Goal: Information Seeking & Learning: Learn about a topic

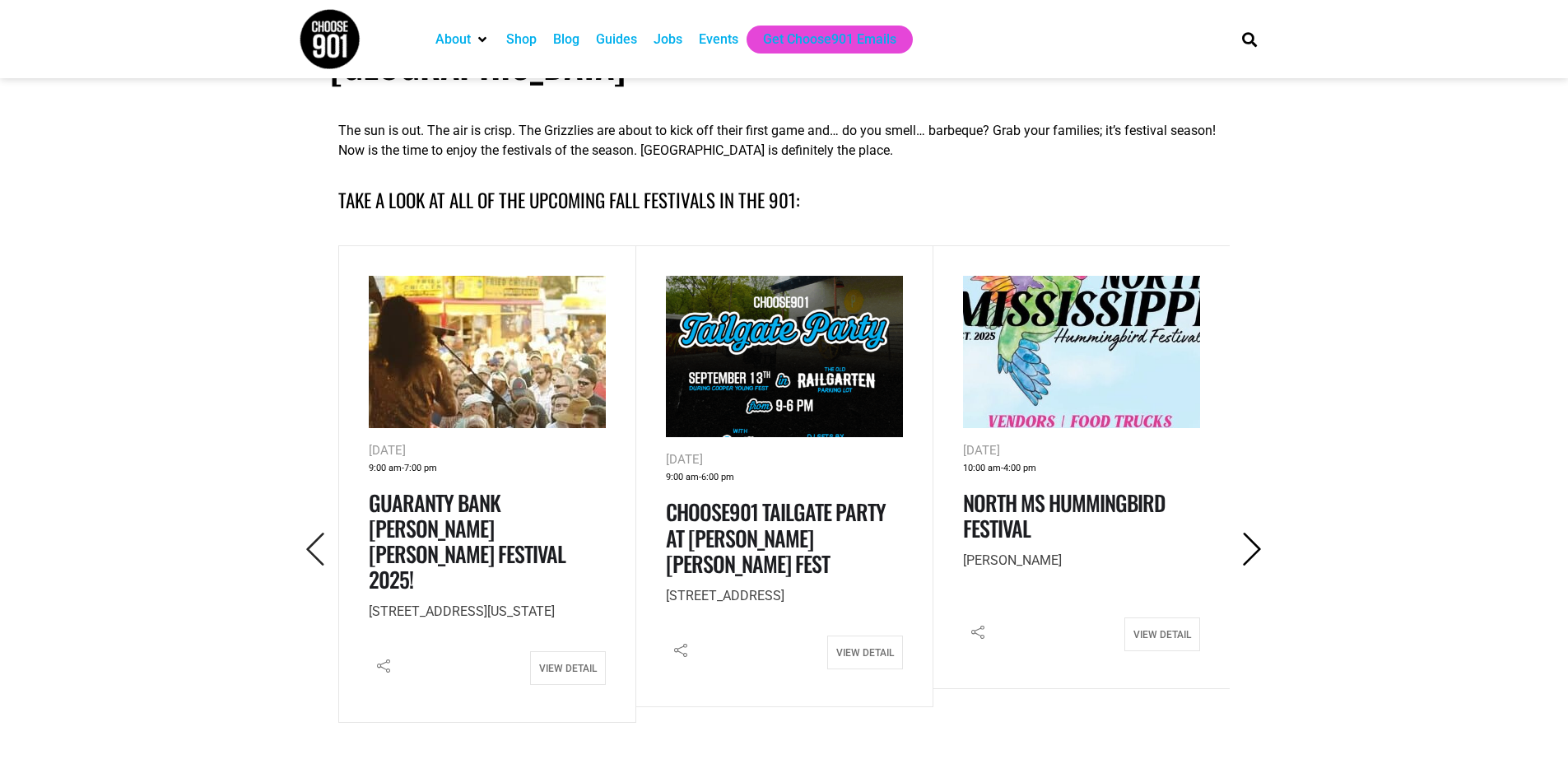
click at [1248, 533] on icon "Next" at bounding box center [1253, 550] width 34 height 34
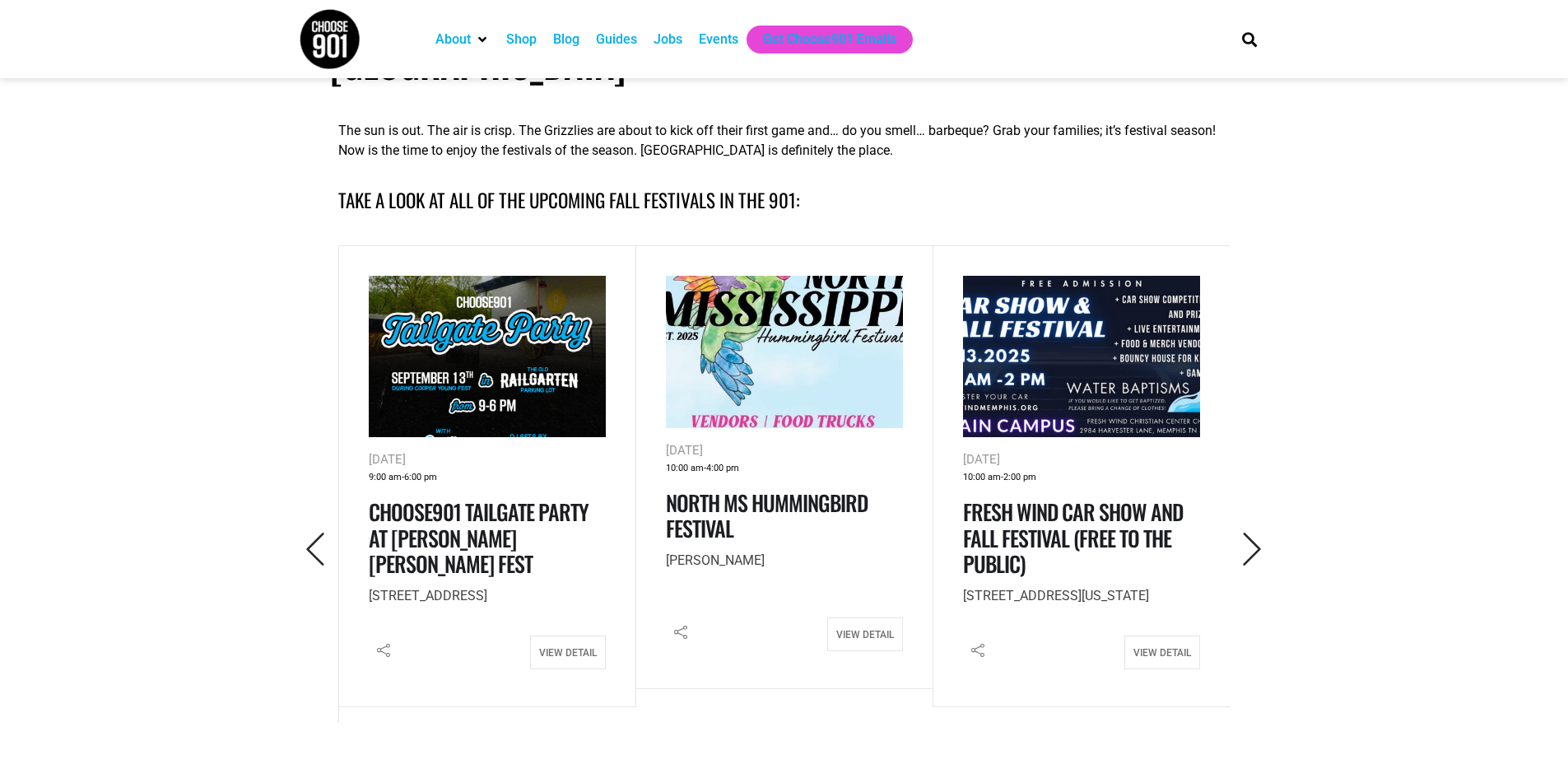
click at [1130, 342] on img at bounding box center [1082, 357] width 237 height 162
click at [1247, 533] on icon "Next" at bounding box center [1253, 550] width 34 height 34
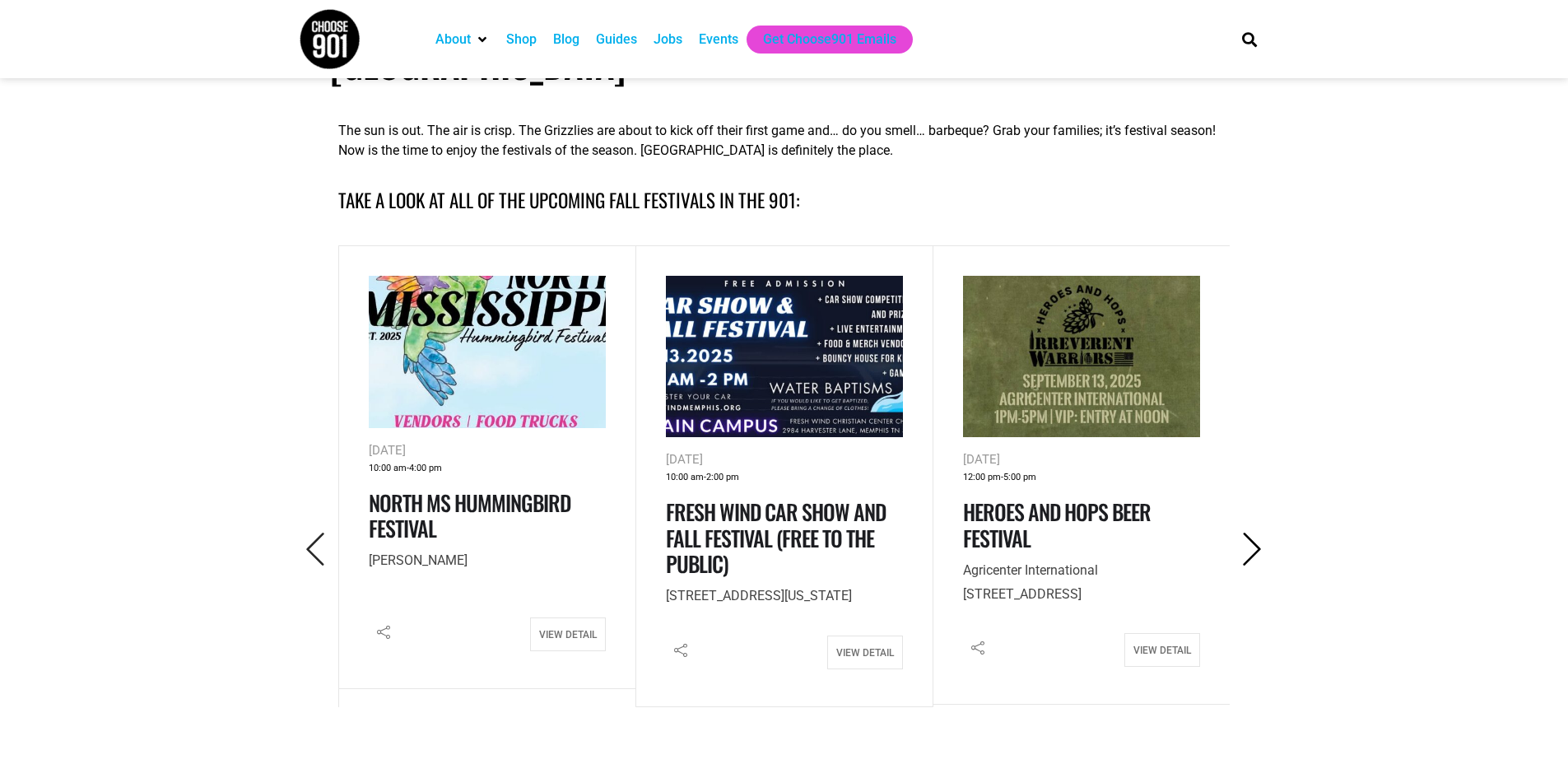
click at [1251, 533] on icon "Next" at bounding box center [1253, 550] width 34 height 34
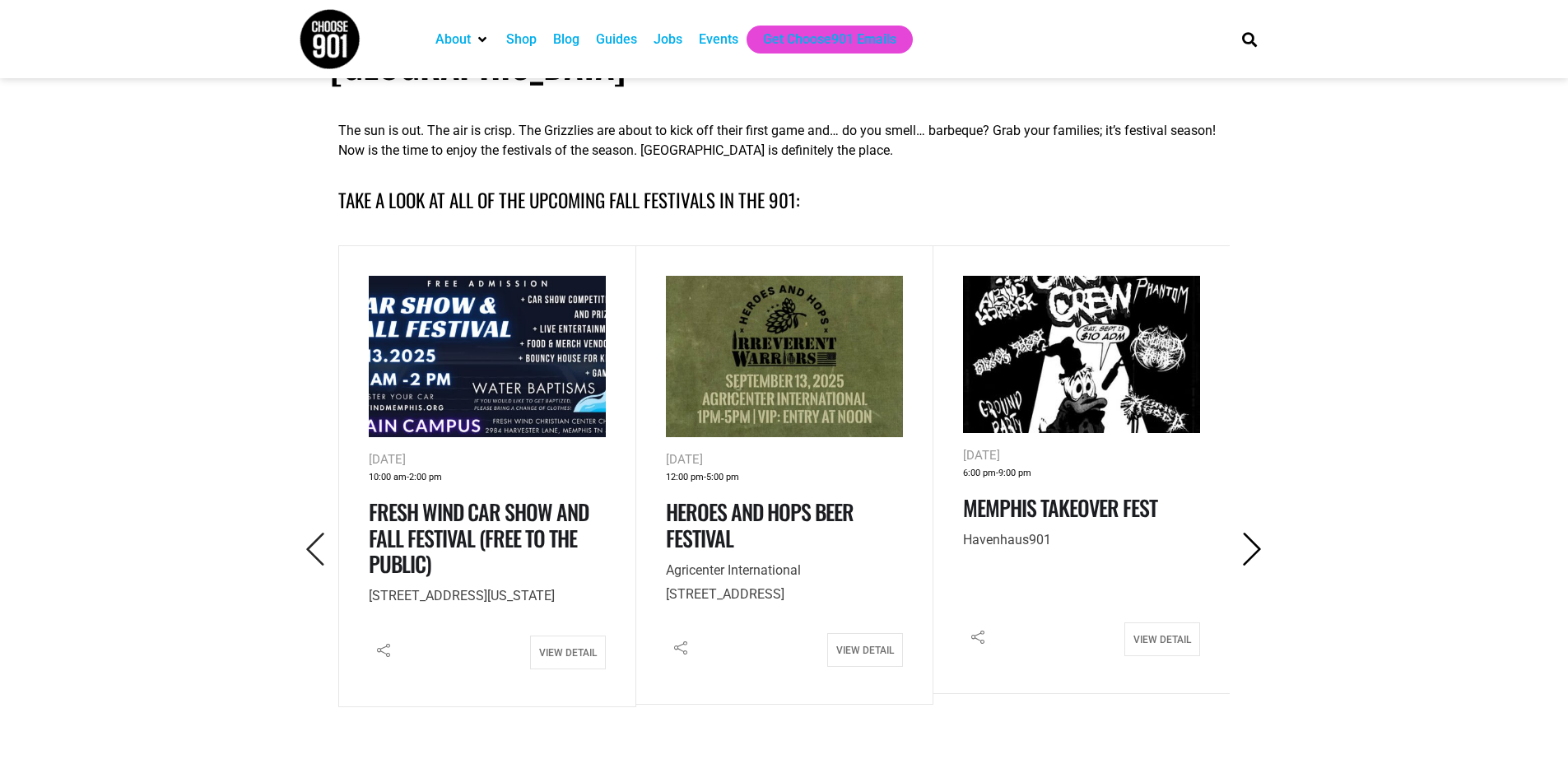
click at [1251, 533] on icon "Next" at bounding box center [1253, 550] width 34 height 34
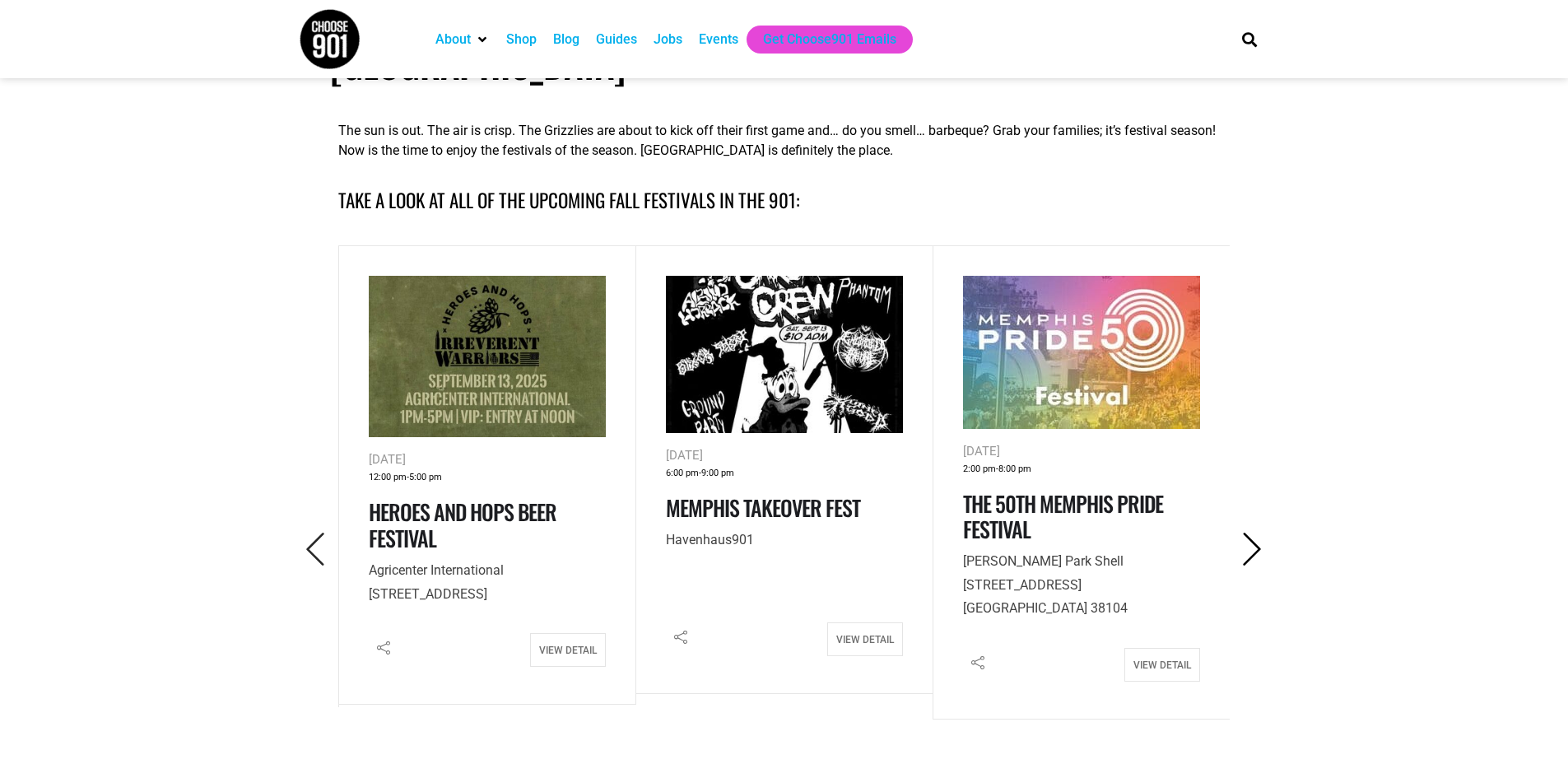
click at [1251, 533] on icon "Next" at bounding box center [1253, 550] width 34 height 34
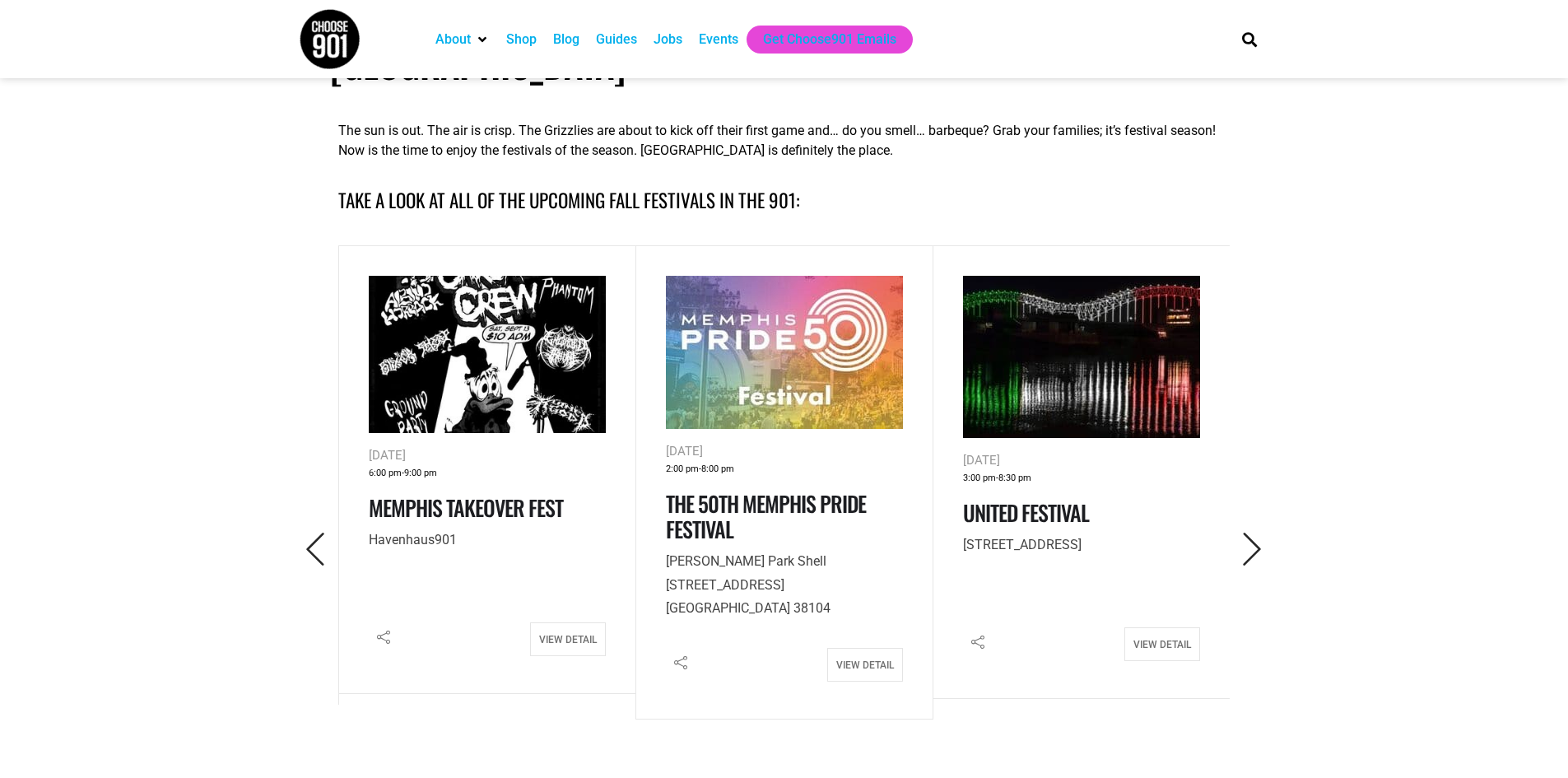
drag, startPoint x: 1251, startPoint y: 501, endPoint x: 1235, endPoint y: 599, distance: 99.3
click at [1235, 599] on div "The sun is out. The air is crisp. The Grizzlies are about to kick off their fir…" at bounding box center [784, 479] width 908 height 760
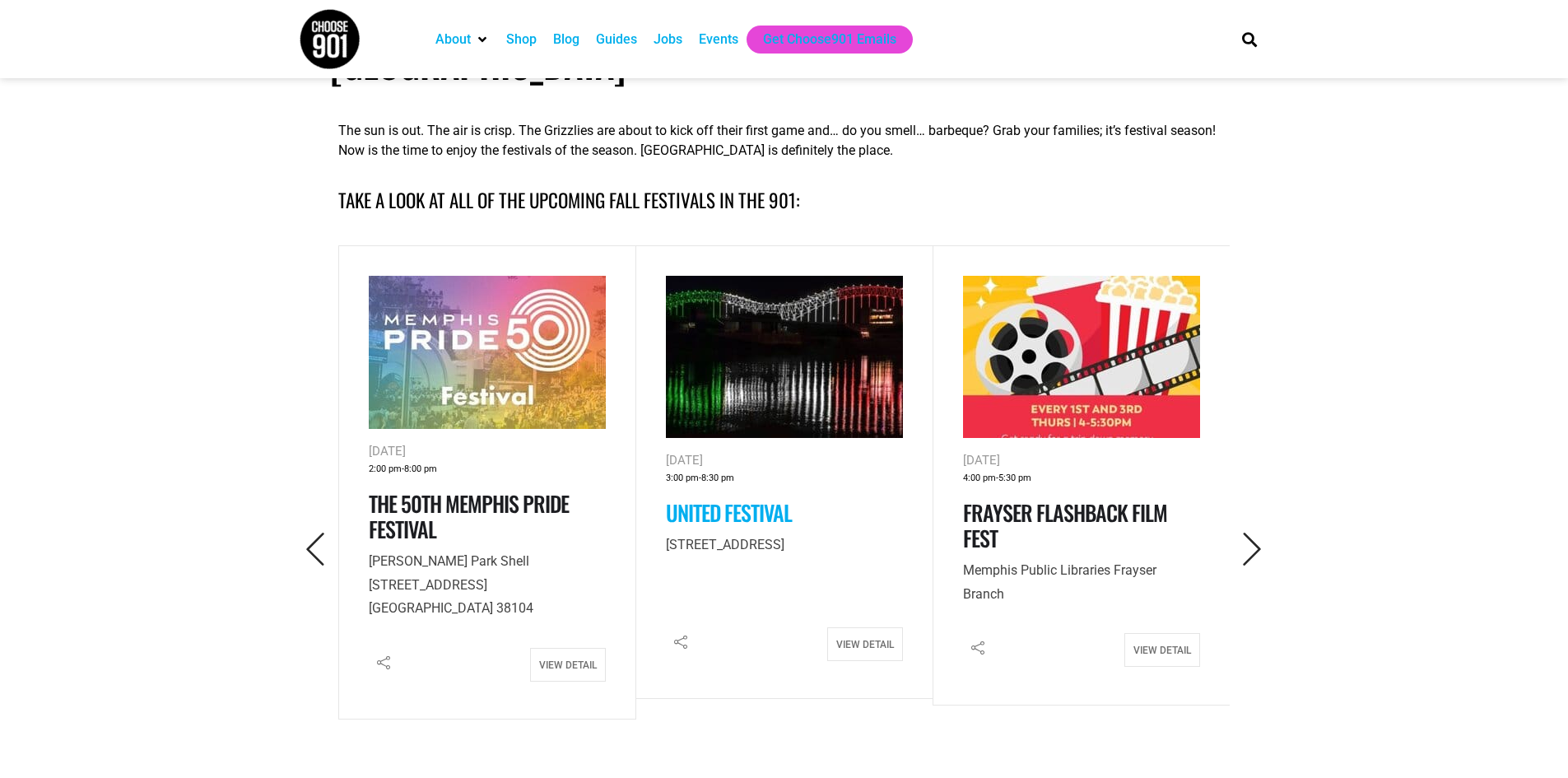
click at [696, 496] on link "United Festival" at bounding box center [728, 512] width 125 height 32
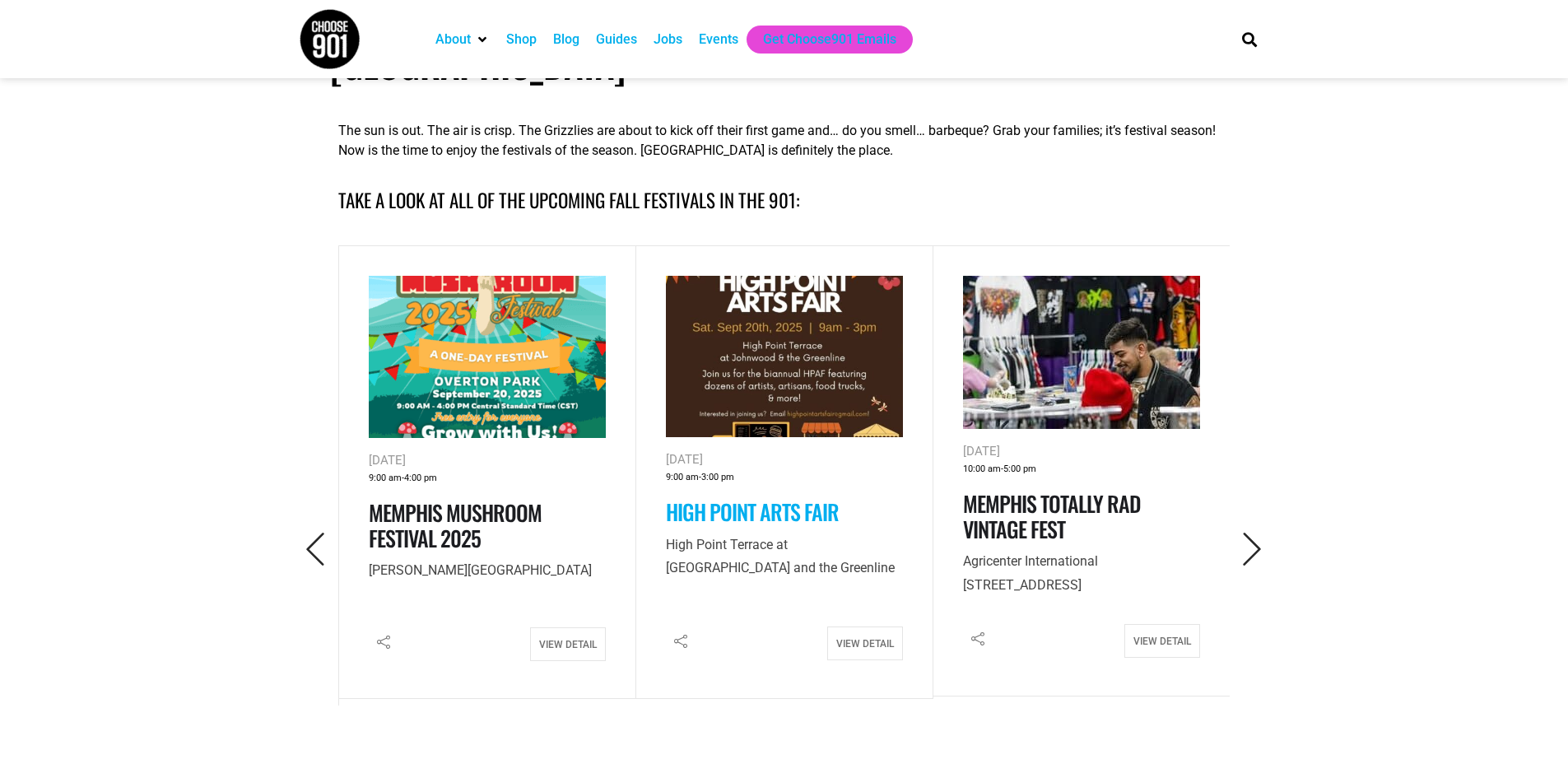
click at [737, 496] on link "High Point Arts Fair" at bounding box center [752, 512] width 173 height 32
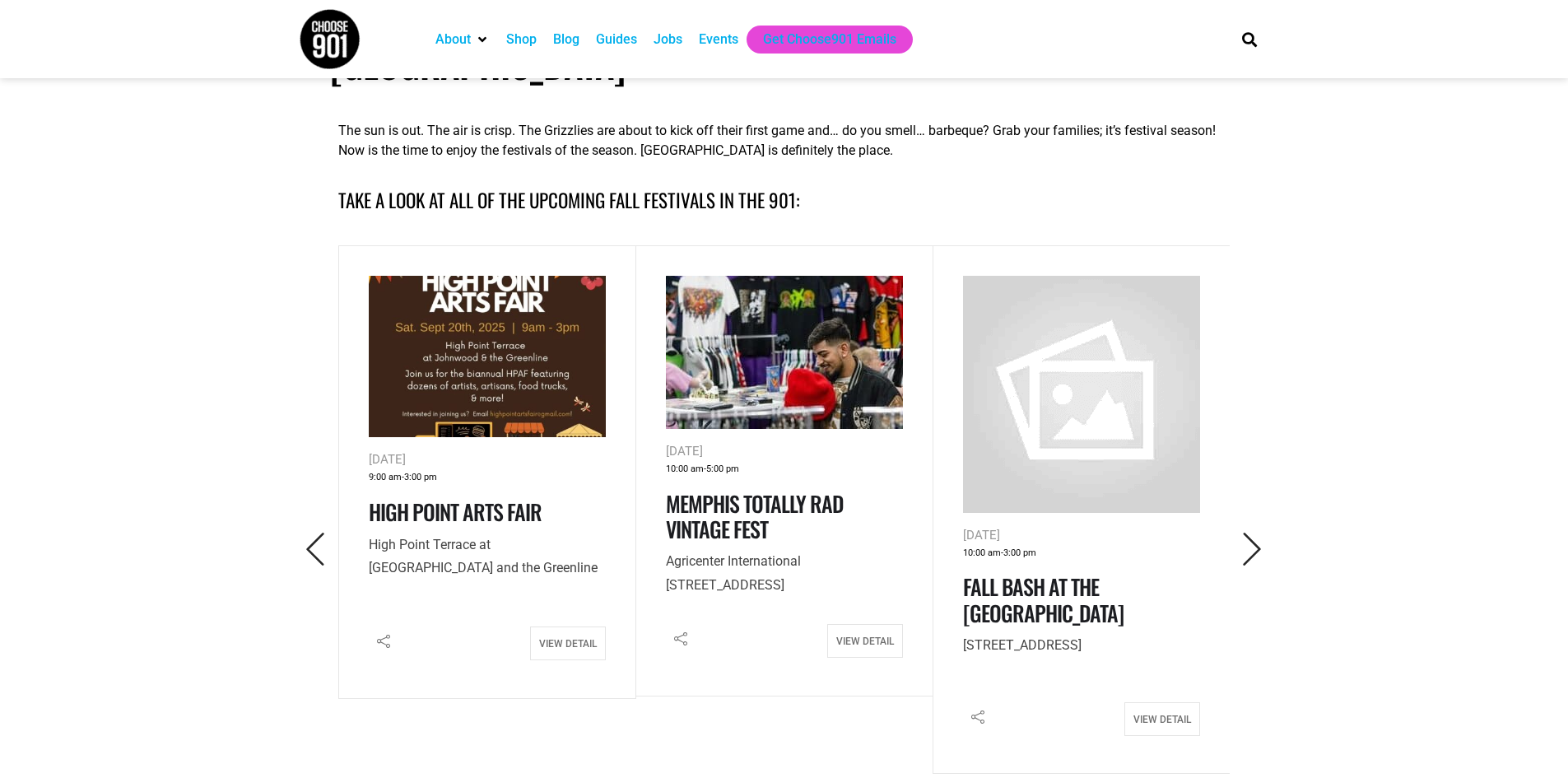
click at [804, 356] on img at bounding box center [784, 352] width 237 height 153
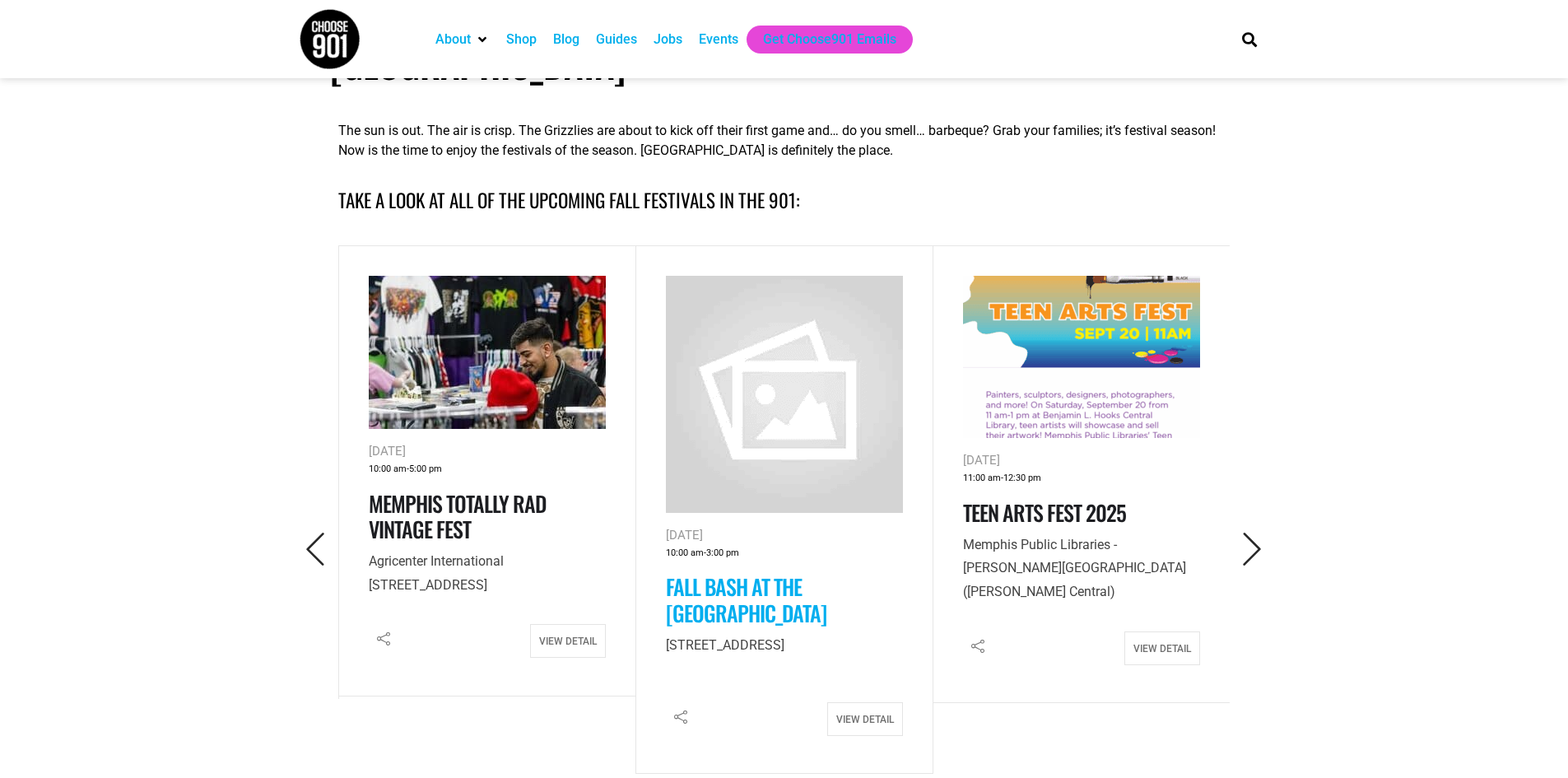
click at [816, 570] on link "Fall Bash at the Renasant Convention Center" at bounding box center [746, 599] width 160 height 57
click at [1248, 533] on icon "Next" at bounding box center [1253, 550] width 34 height 34
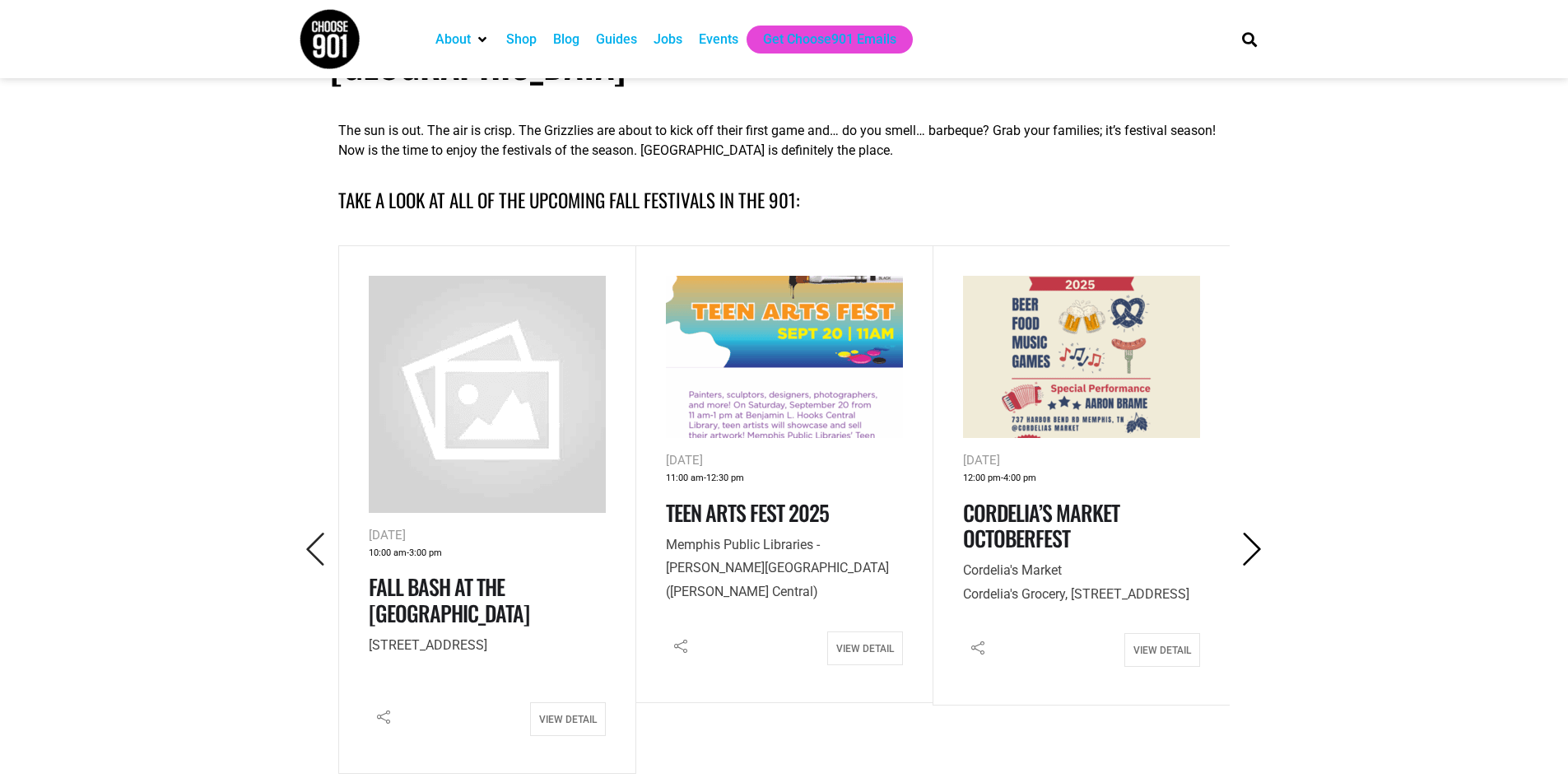
click at [1248, 533] on icon "Next" at bounding box center [1253, 550] width 34 height 34
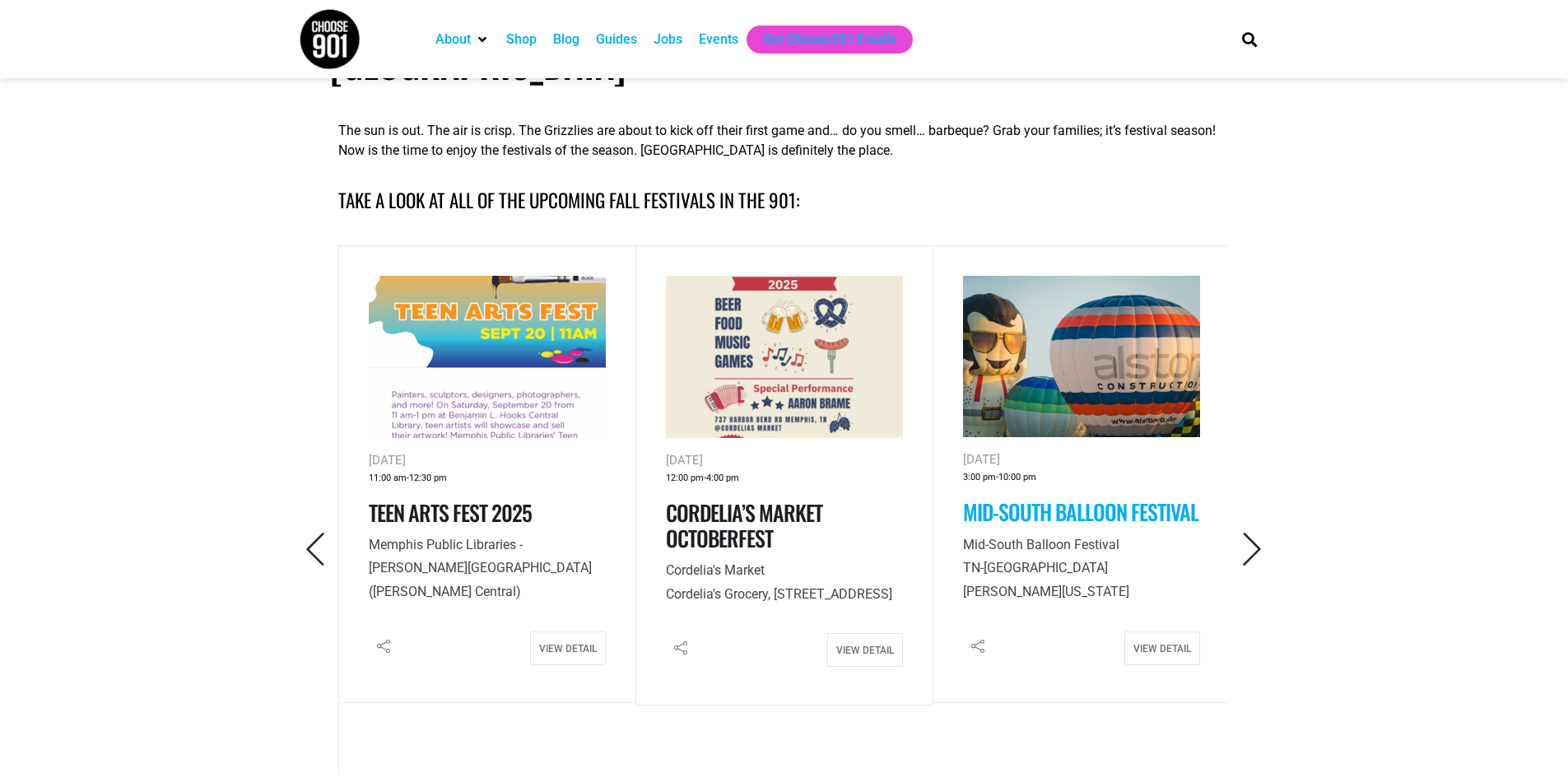
click at [1094, 496] on link "Mid-South Balloon Festival" at bounding box center [1081, 512] width 235 height 32
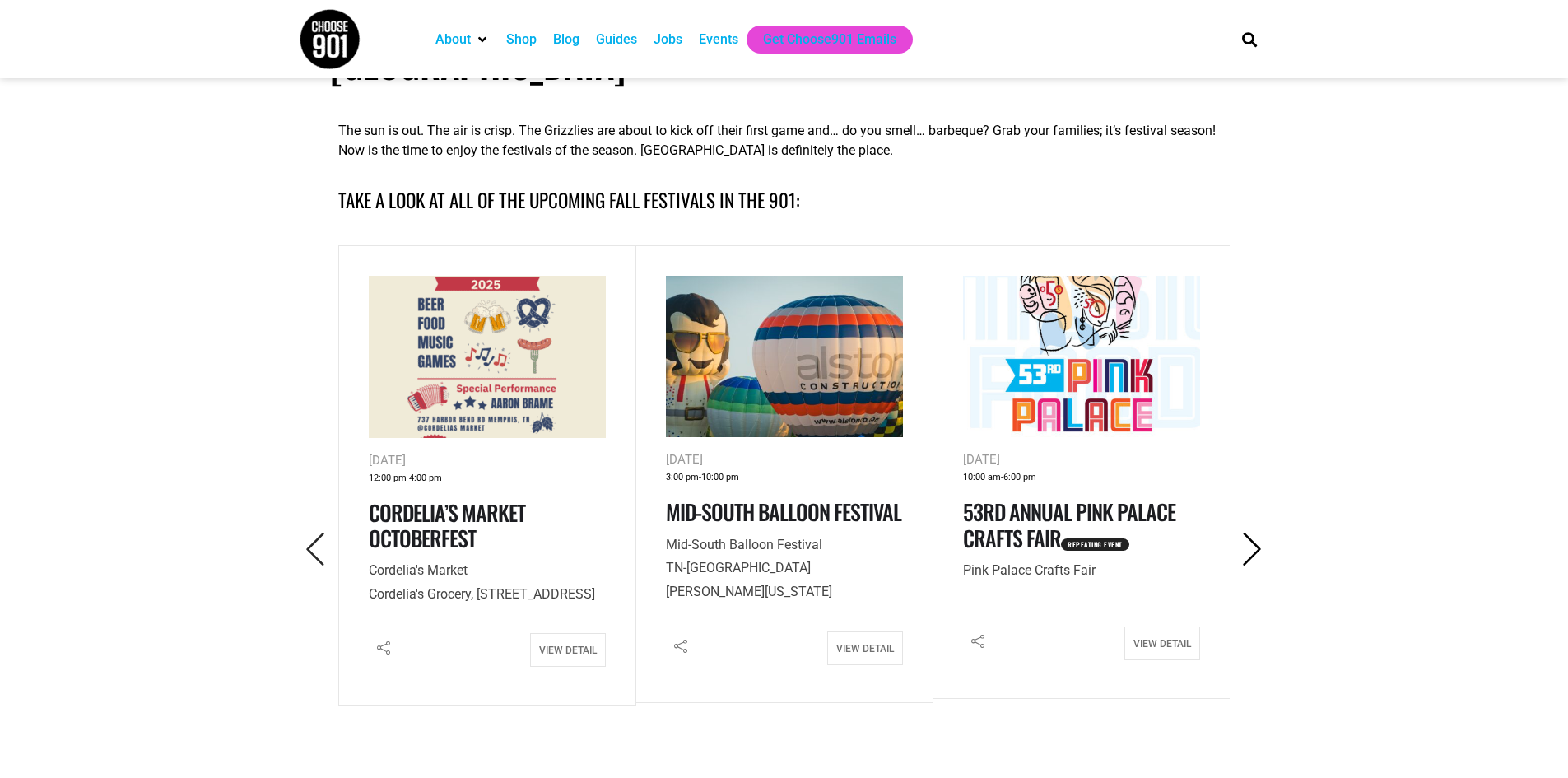
click at [1256, 533] on icon "Next" at bounding box center [1253, 550] width 34 height 34
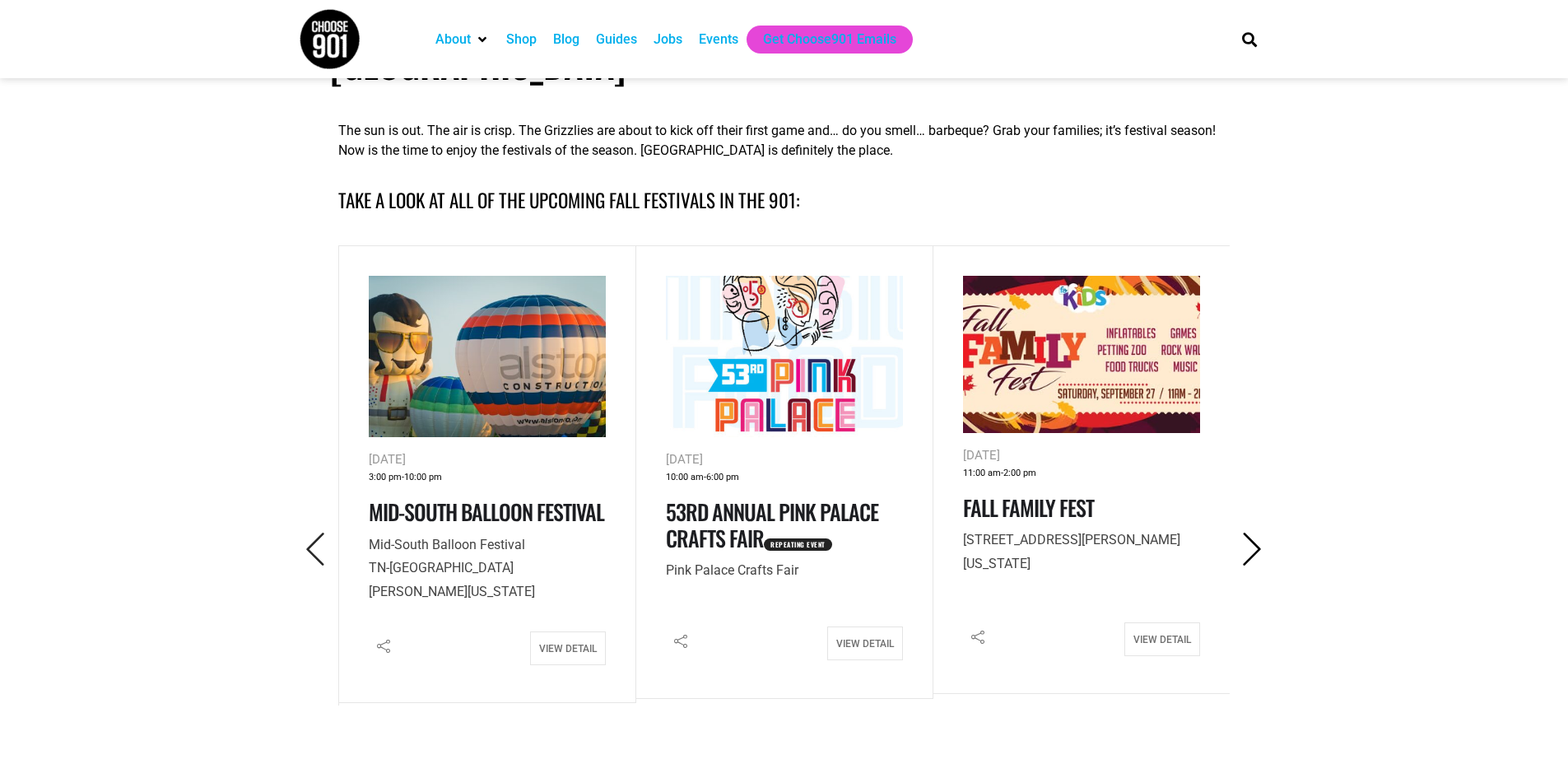
click at [1256, 533] on icon "Next" at bounding box center [1253, 550] width 34 height 34
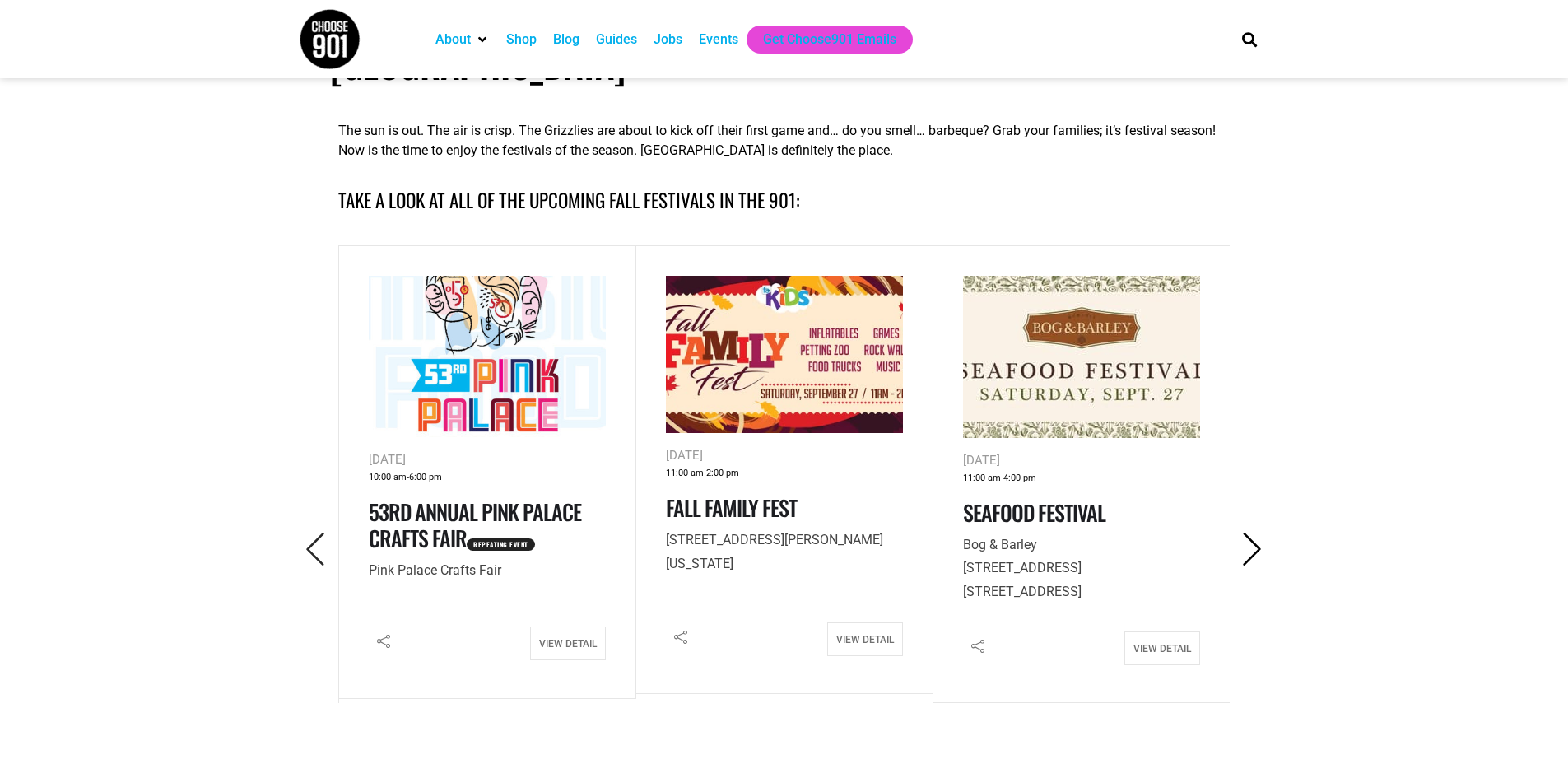
click at [1256, 533] on icon "Next" at bounding box center [1253, 550] width 34 height 34
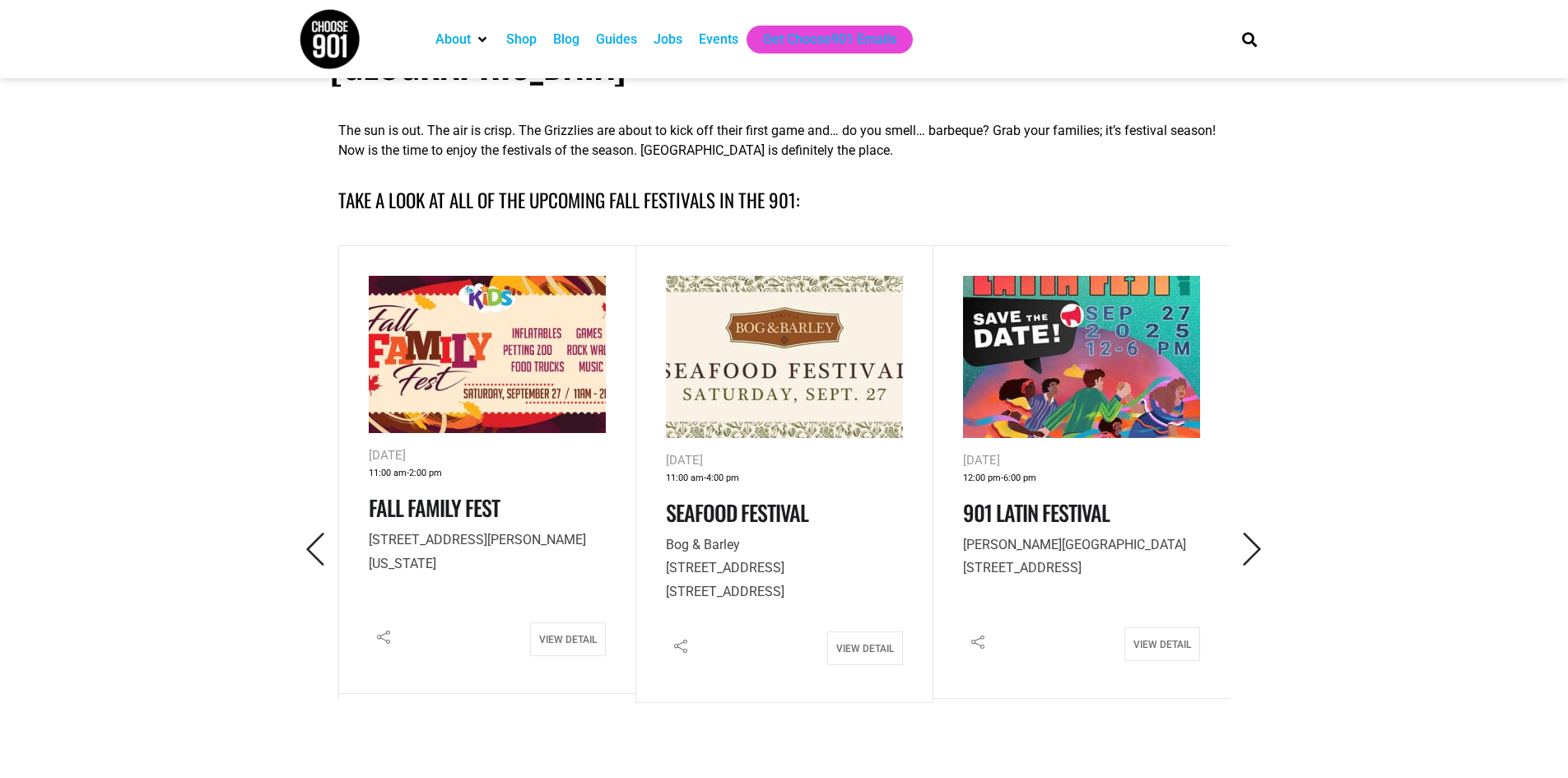
drag, startPoint x: 1256, startPoint y: 504, endPoint x: 1151, endPoint y: 600, distance: 142.3
click at [1217, 591] on div "5:00 pm" at bounding box center [784, 545] width 891 height 599
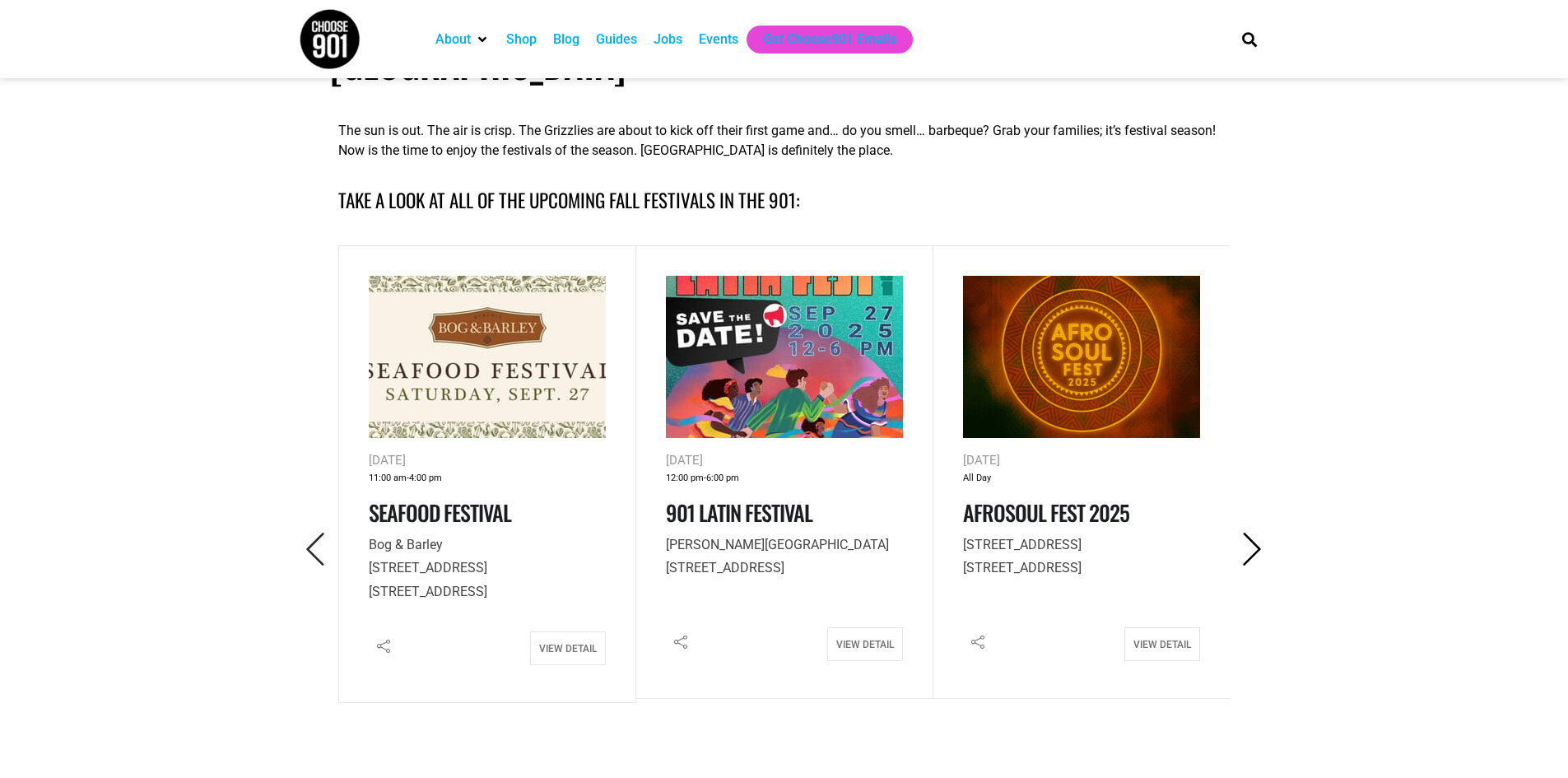
click at [1255, 533] on icon "Next" at bounding box center [1253, 550] width 34 height 34
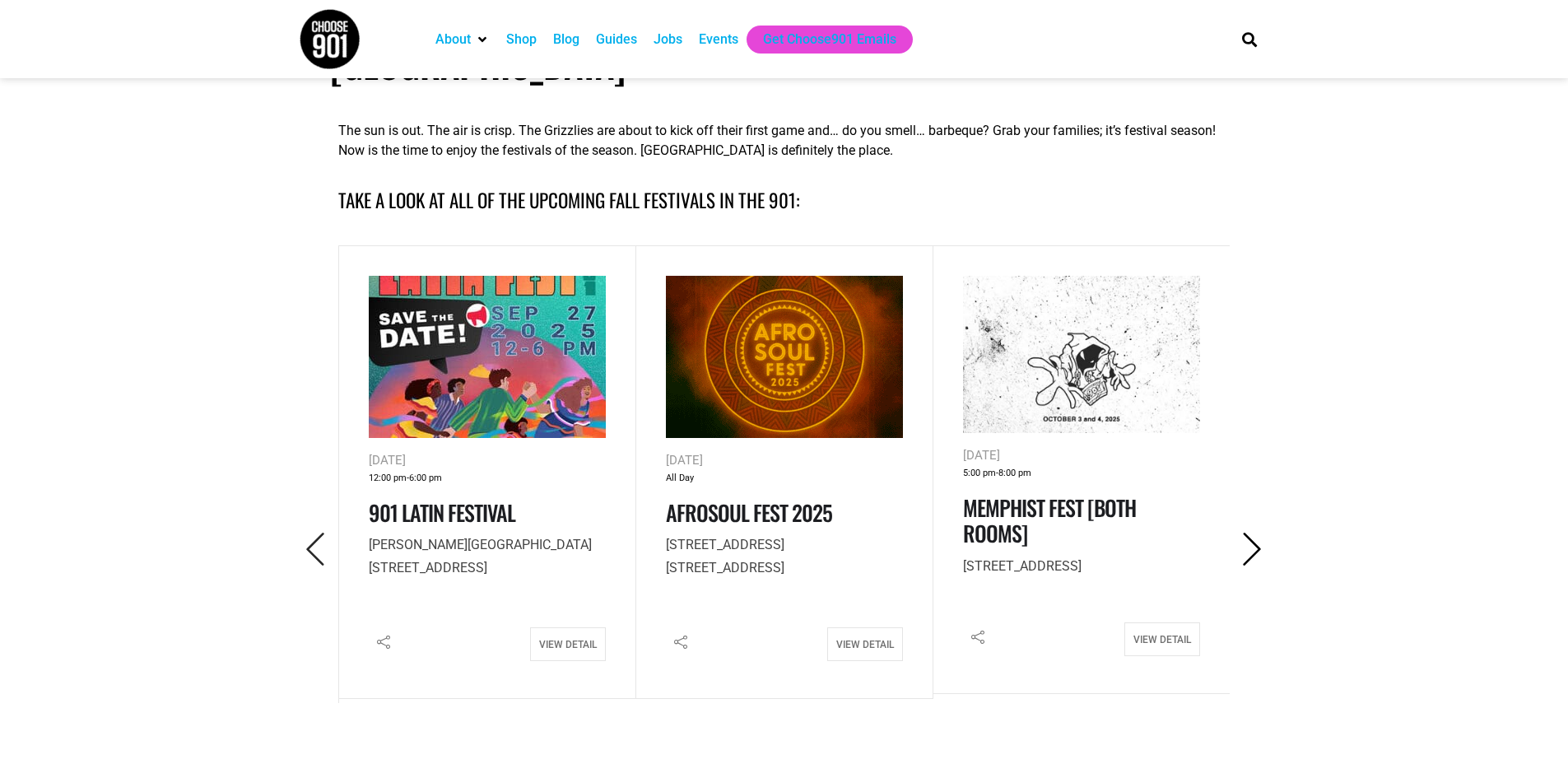
click at [1250, 533] on icon "Next" at bounding box center [1253, 550] width 34 height 34
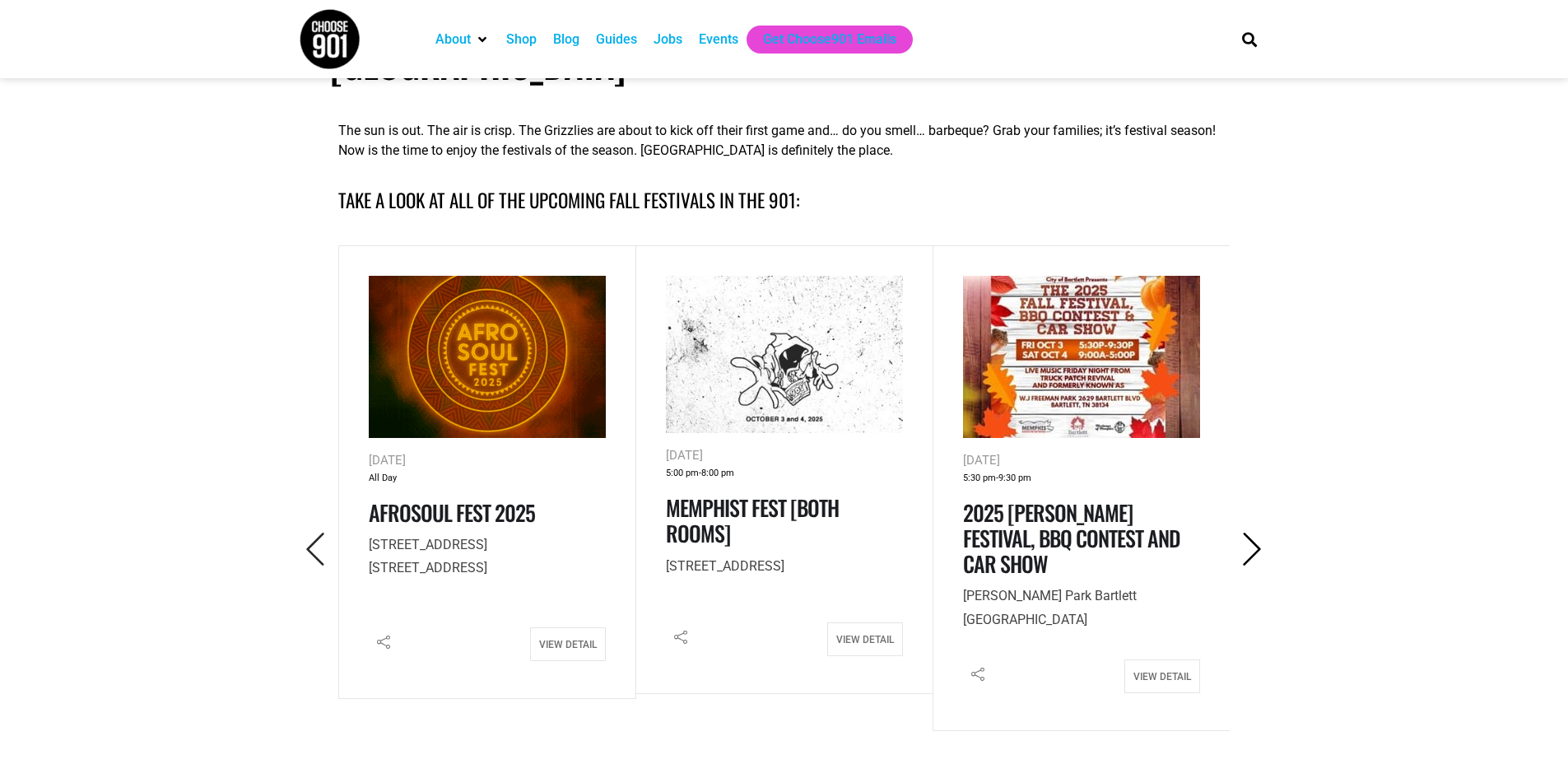
click at [1250, 533] on icon "Next" at bounding box center [1253, 550] width 34 height 34
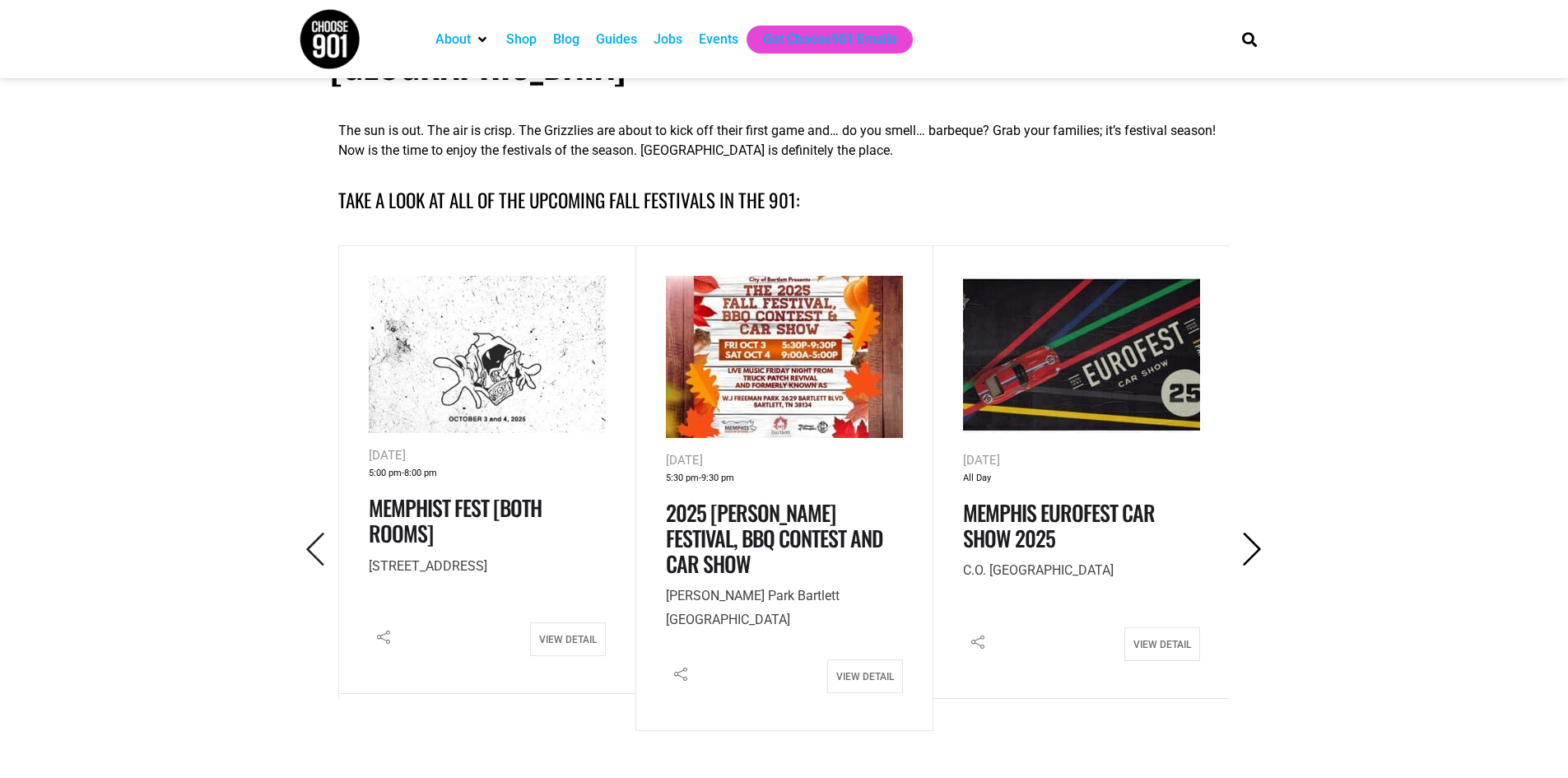
click at [1250, 533] on icon "Next" at bounding box center [1253, 550] width 34 height 34
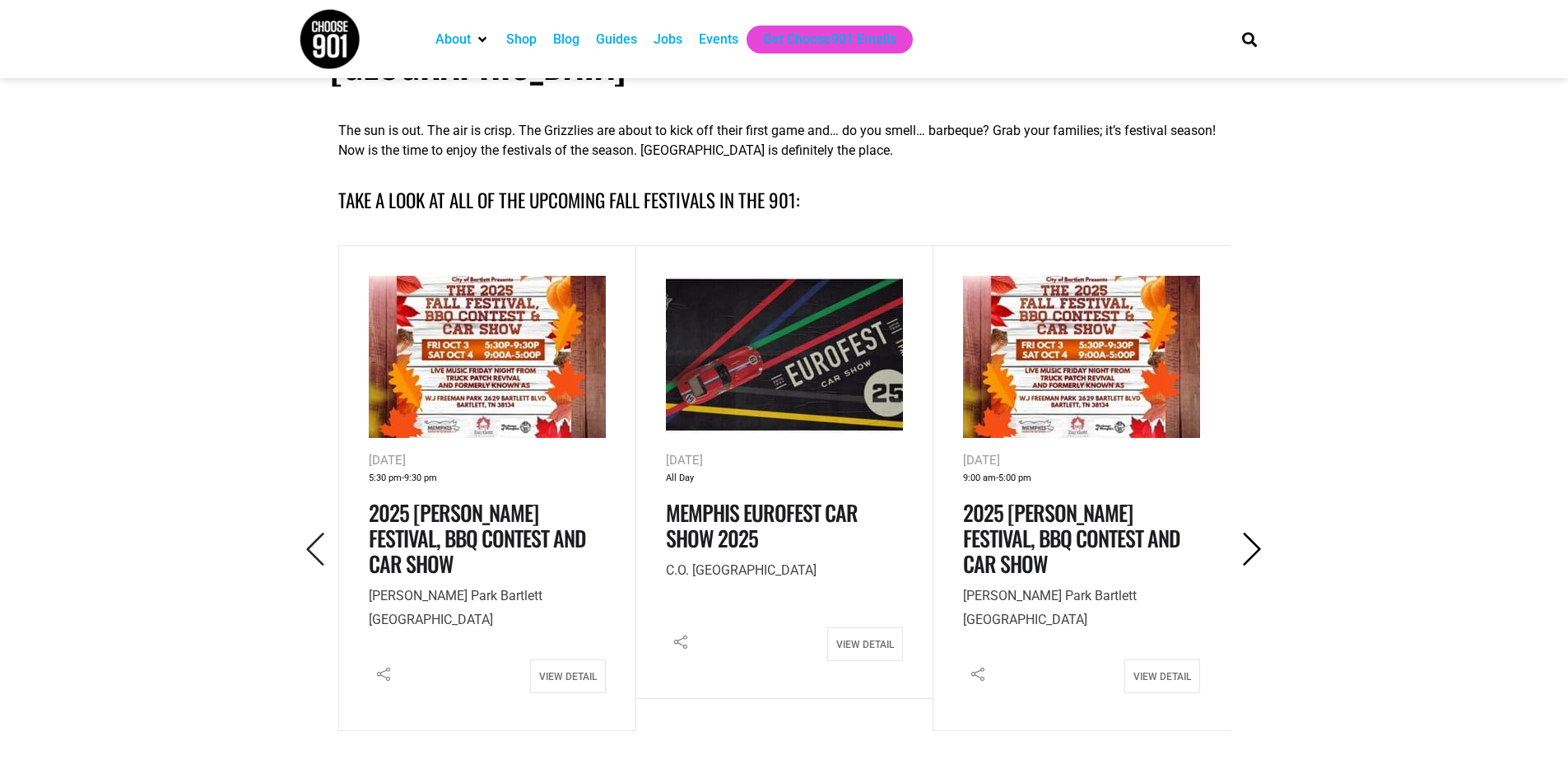
click at [1250, 533] on icon "Next" at bounding box center [1253, 550] width 34 height 34
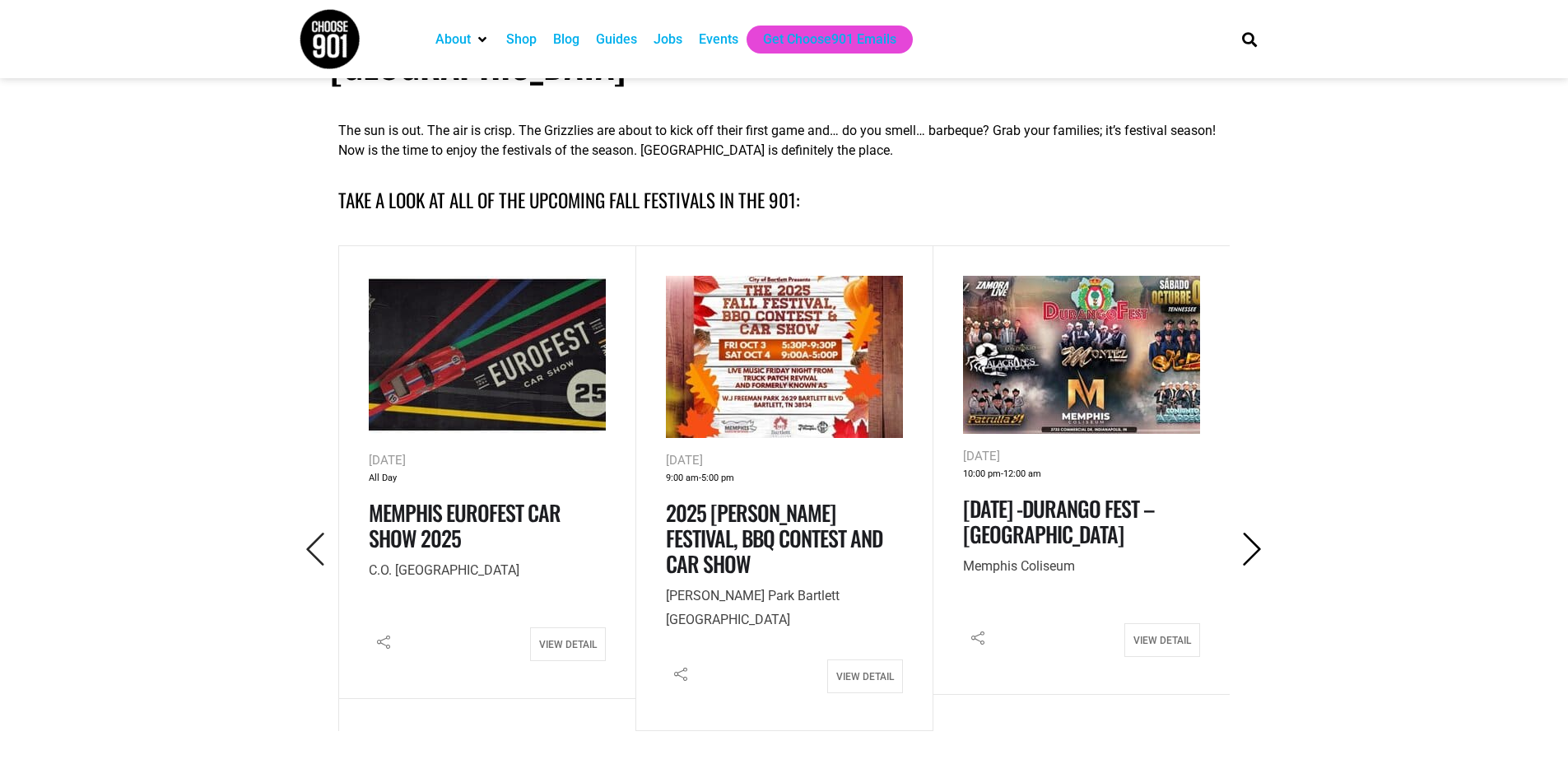
click at [1250, 533] on icon "Next" at bounding box center [1253, 550] width 34 height 34
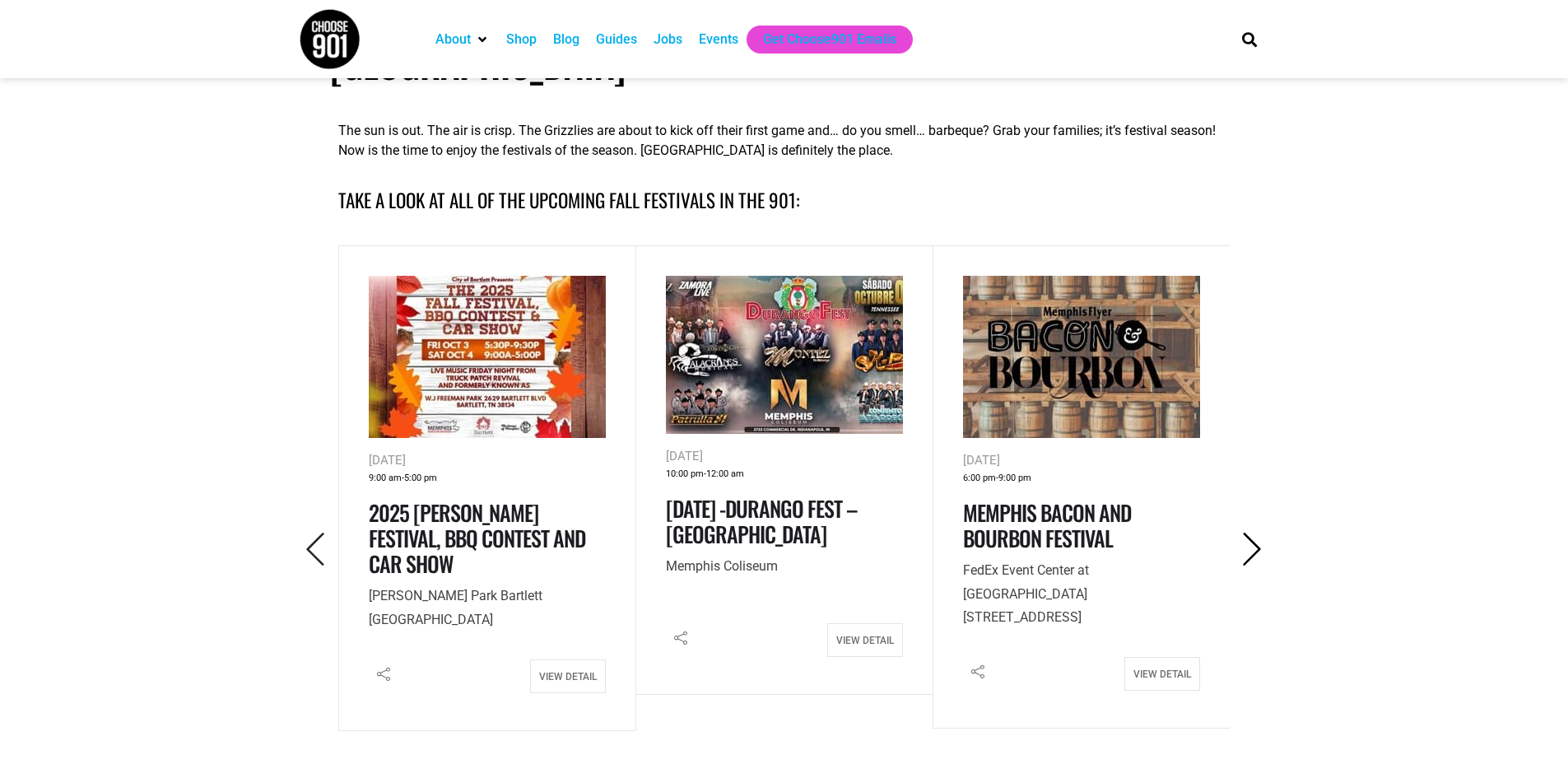
click at [1250, 533] on icon "Next" at bounding box center [1253, 550] width 34 height 34
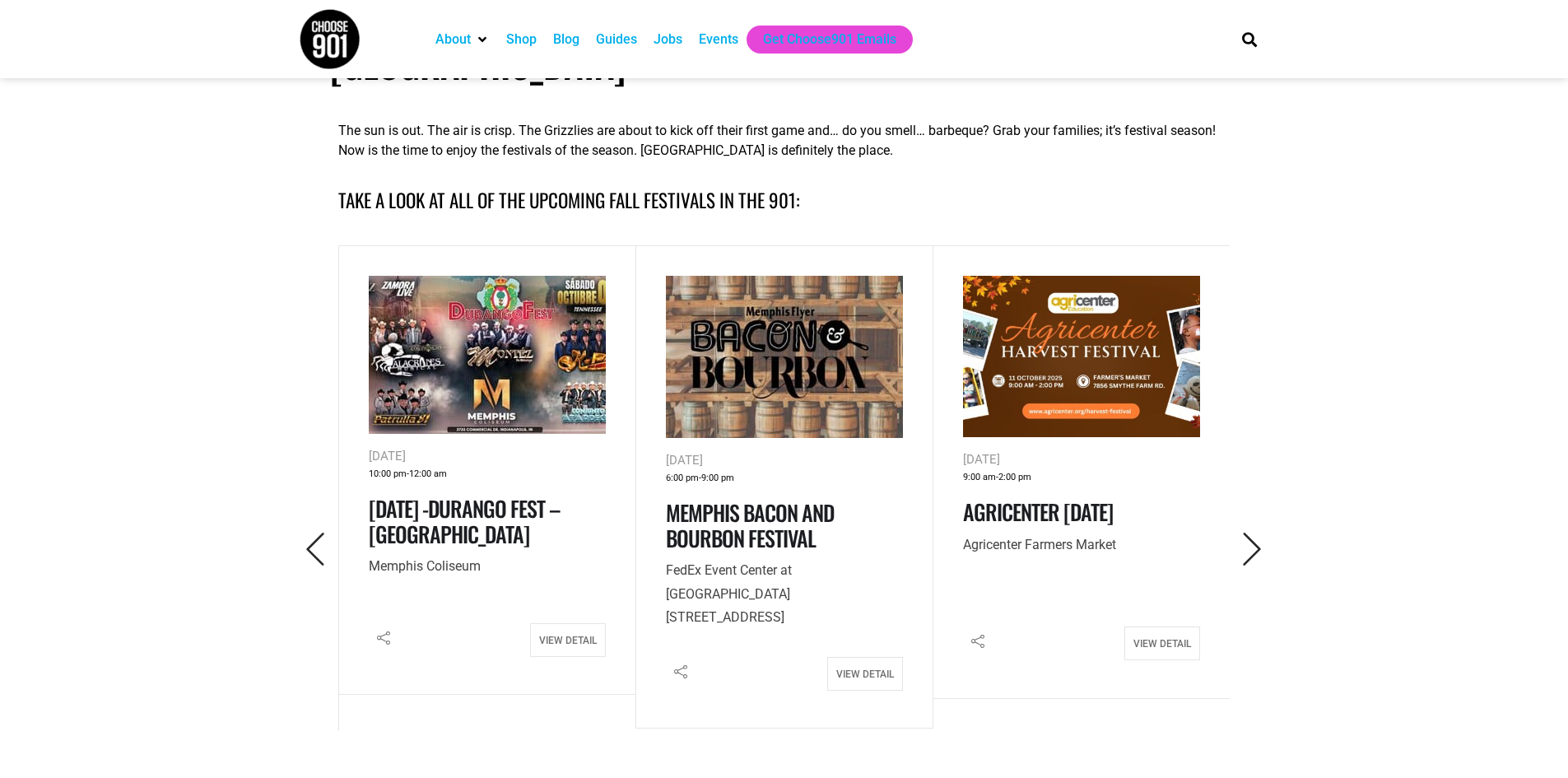
drag, startPoint x: 1250, startPoint y: 513, endPoint x: 1223, endPoint y: 599, distance: 90.1
click at [1227, 598] on div "5:00 pm" at bounding box center [784, 545] width 891 height 599
click at [1251, 533] on icon "Next" at bounding box center [1253, 550] width 34 height 34
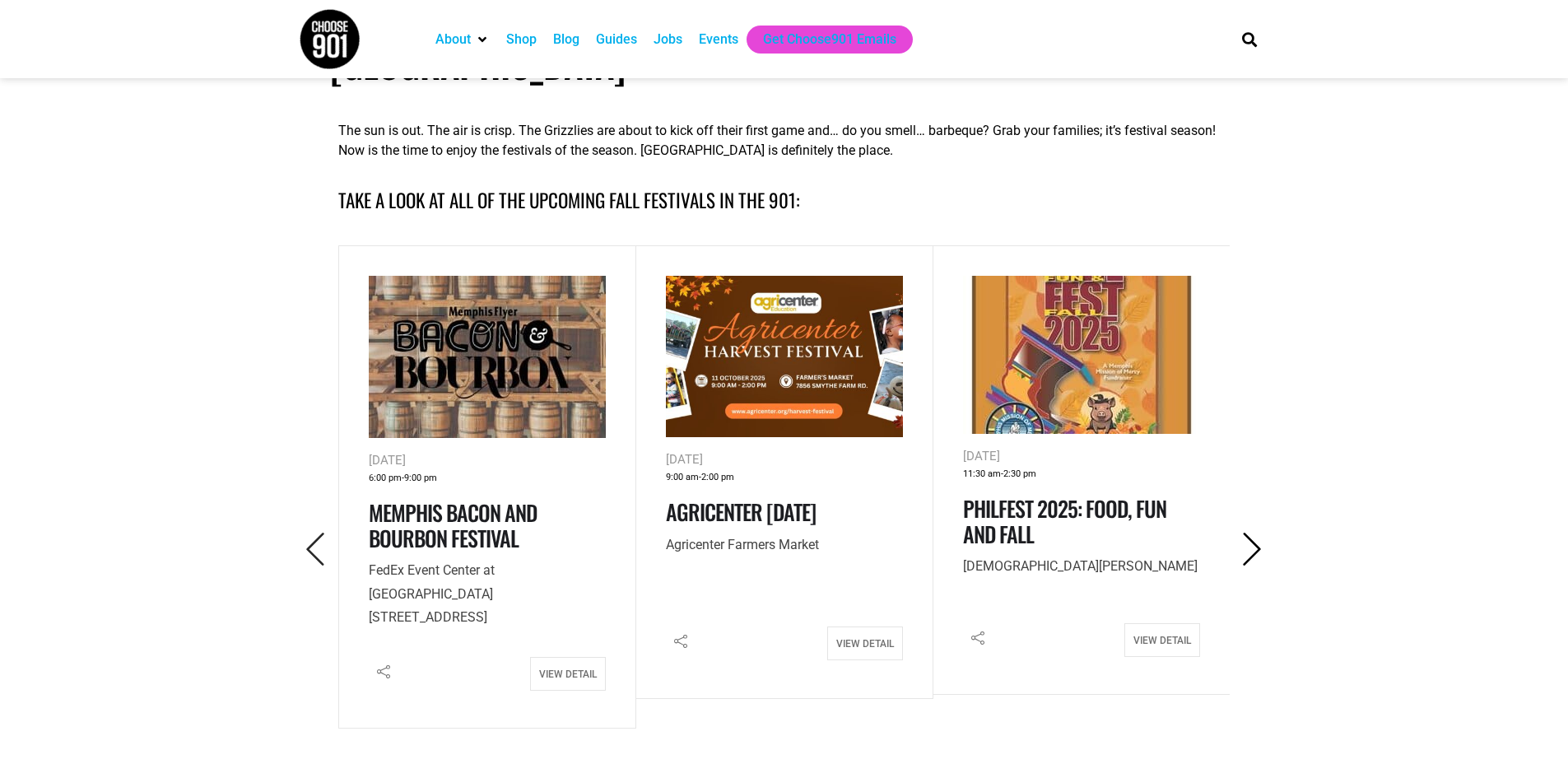
click at [1251, 533] on icon "Next" at bounding box center [1253, 550] width 34 height 34
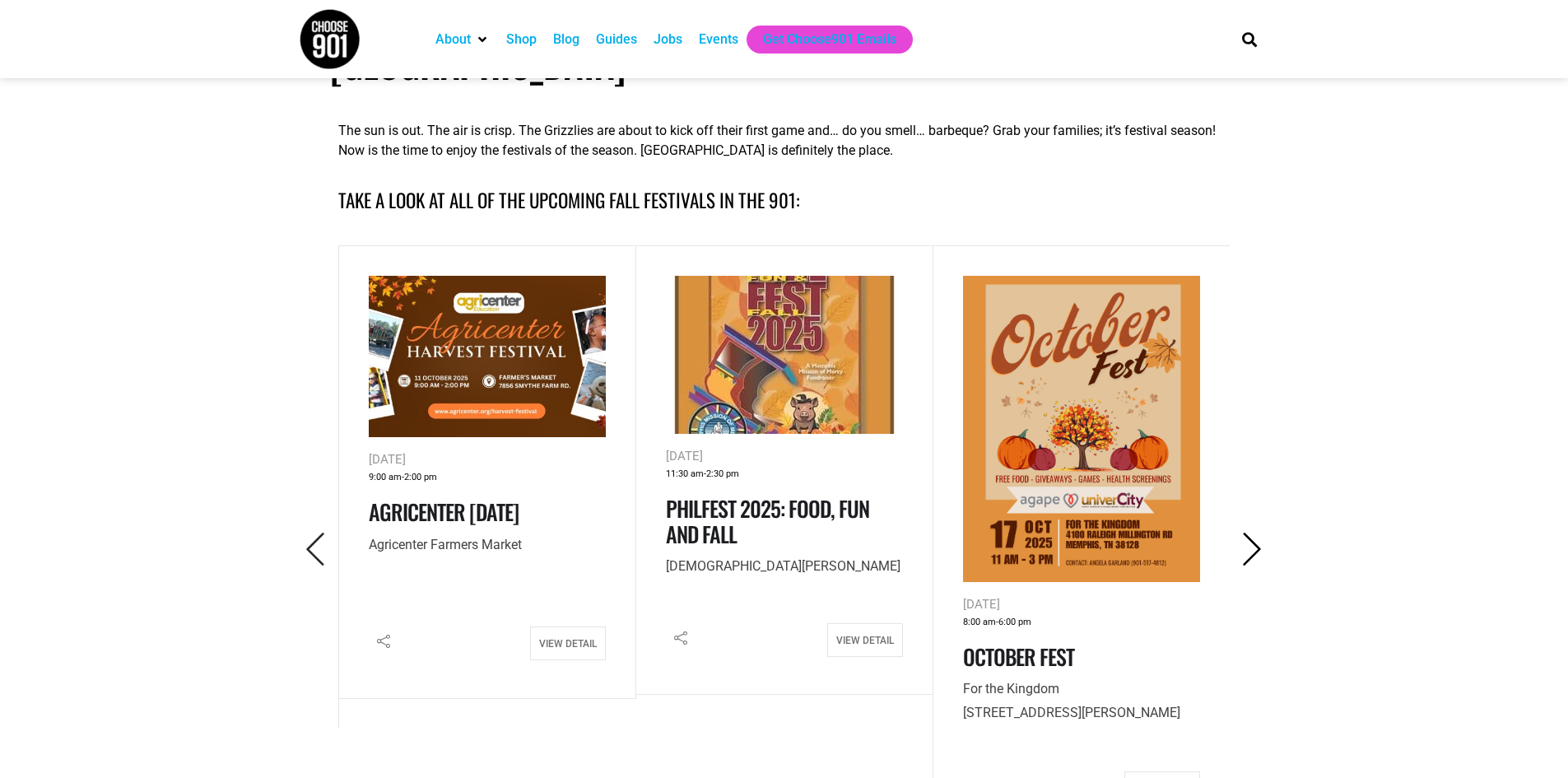
click at [1251, 533] on icon "Next" at bounding box center [1253, 550] width 34 height 34
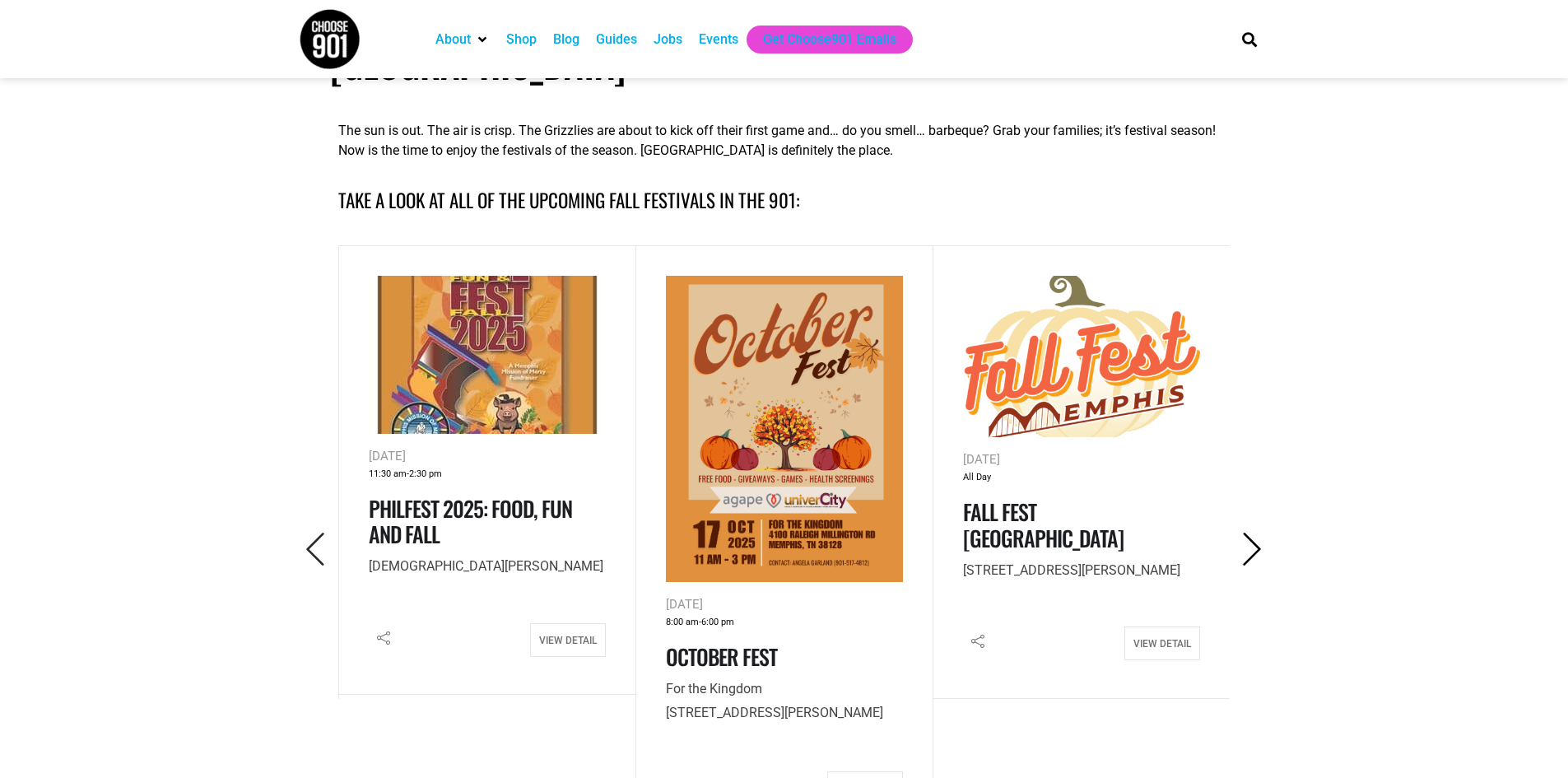
click at [1251, 533] on icon "Next" at bounding box center [1253, 550] width 34 height 34
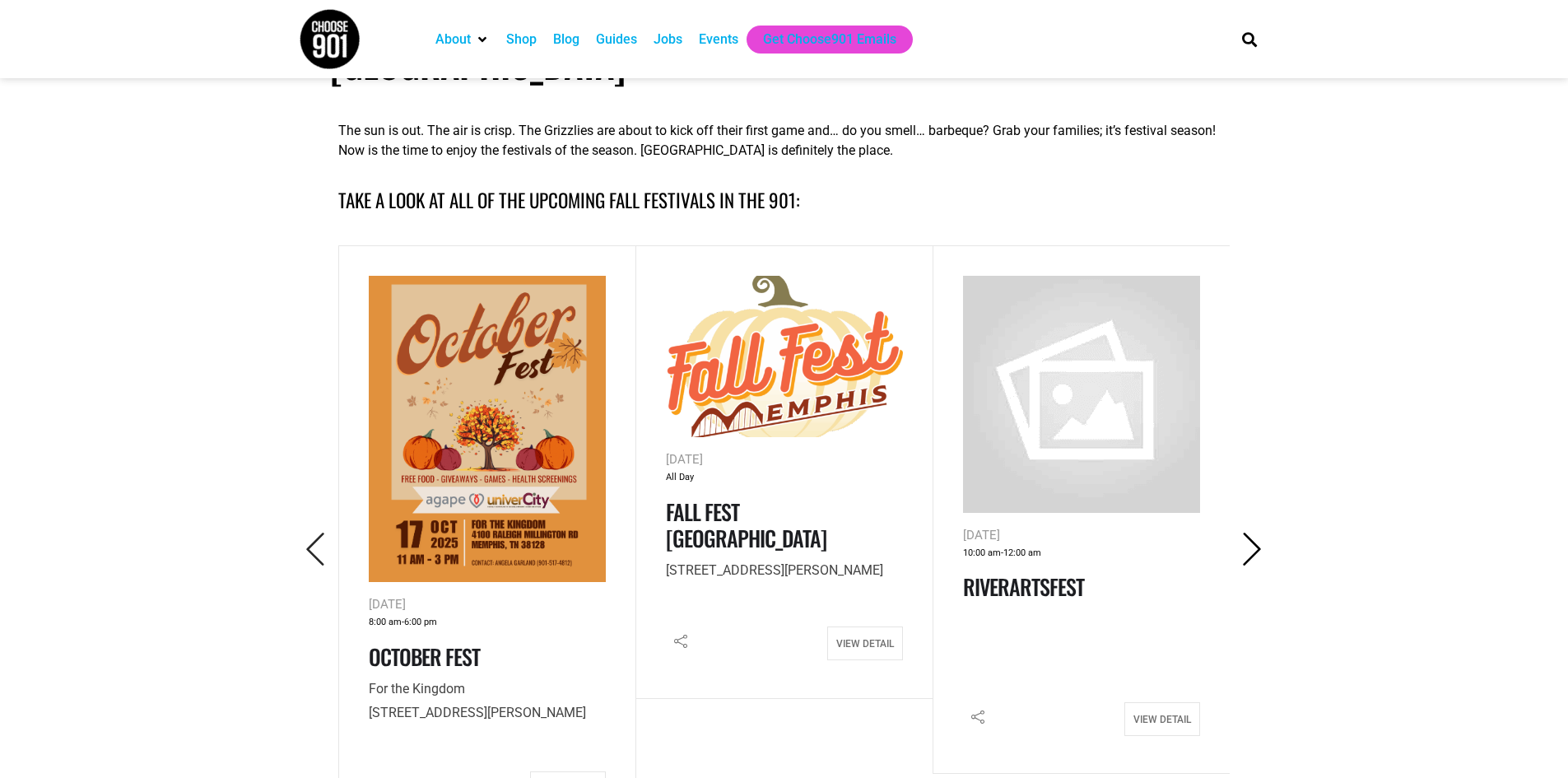
click at [1251, 533] on icon "Next" at bounding box center [1253, 550] width 34 height 34
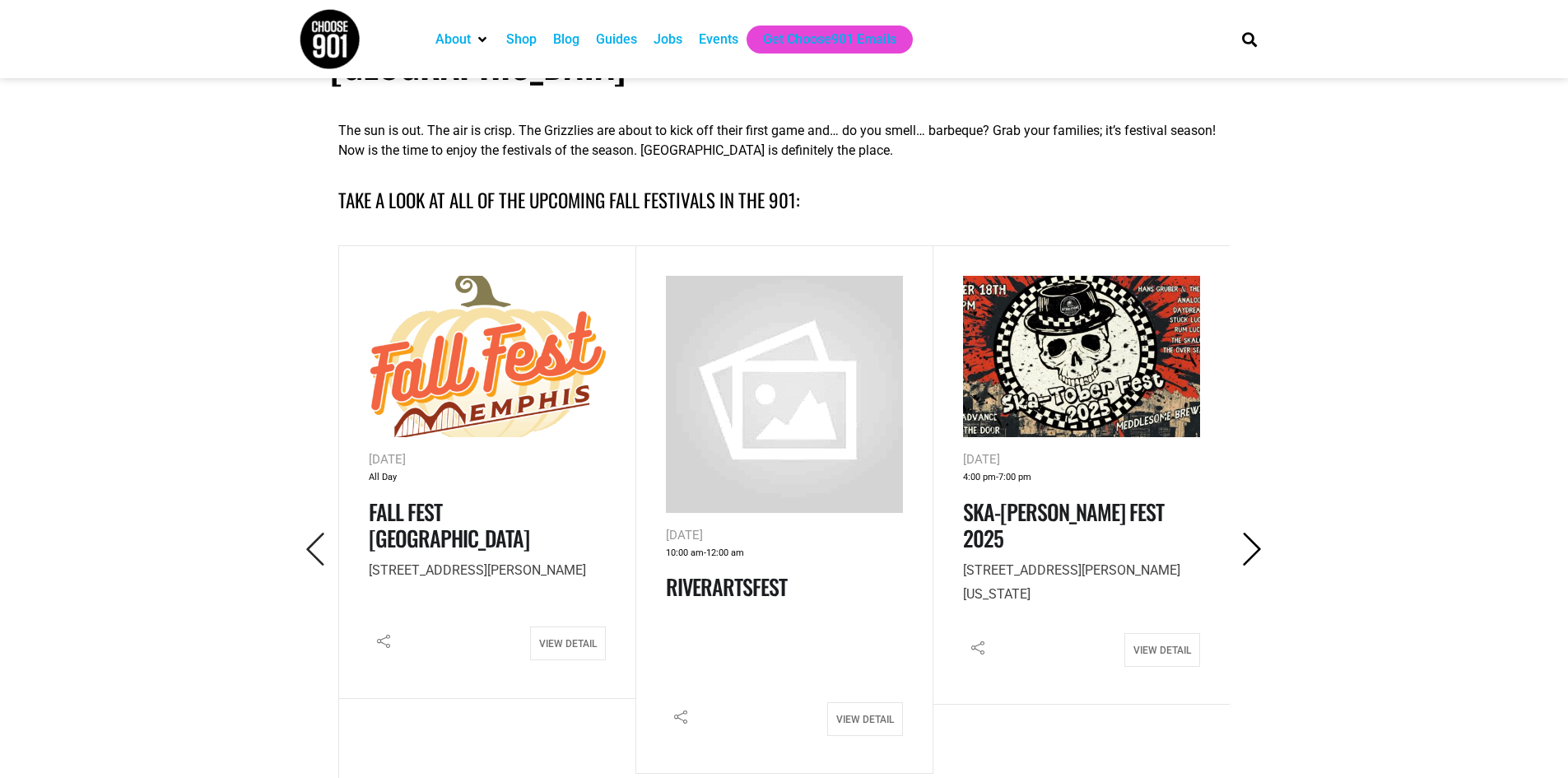
click at [1251, 533] on icon "Next" at bounding box center [1253, 550] width 34 height 34
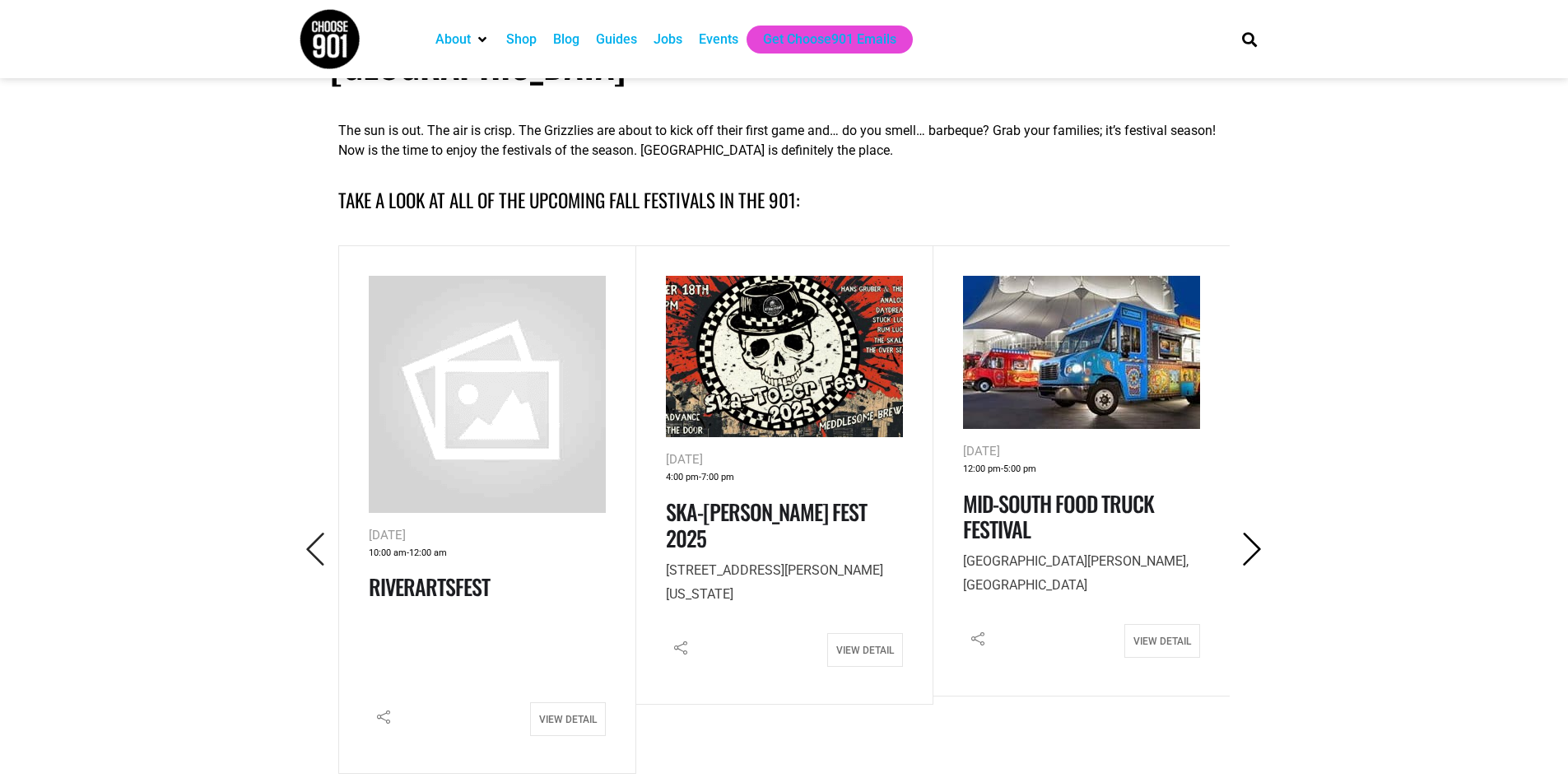
click at [1251, 533] on icon "Next" at bounding box center [1253, 550] width 34 height 34
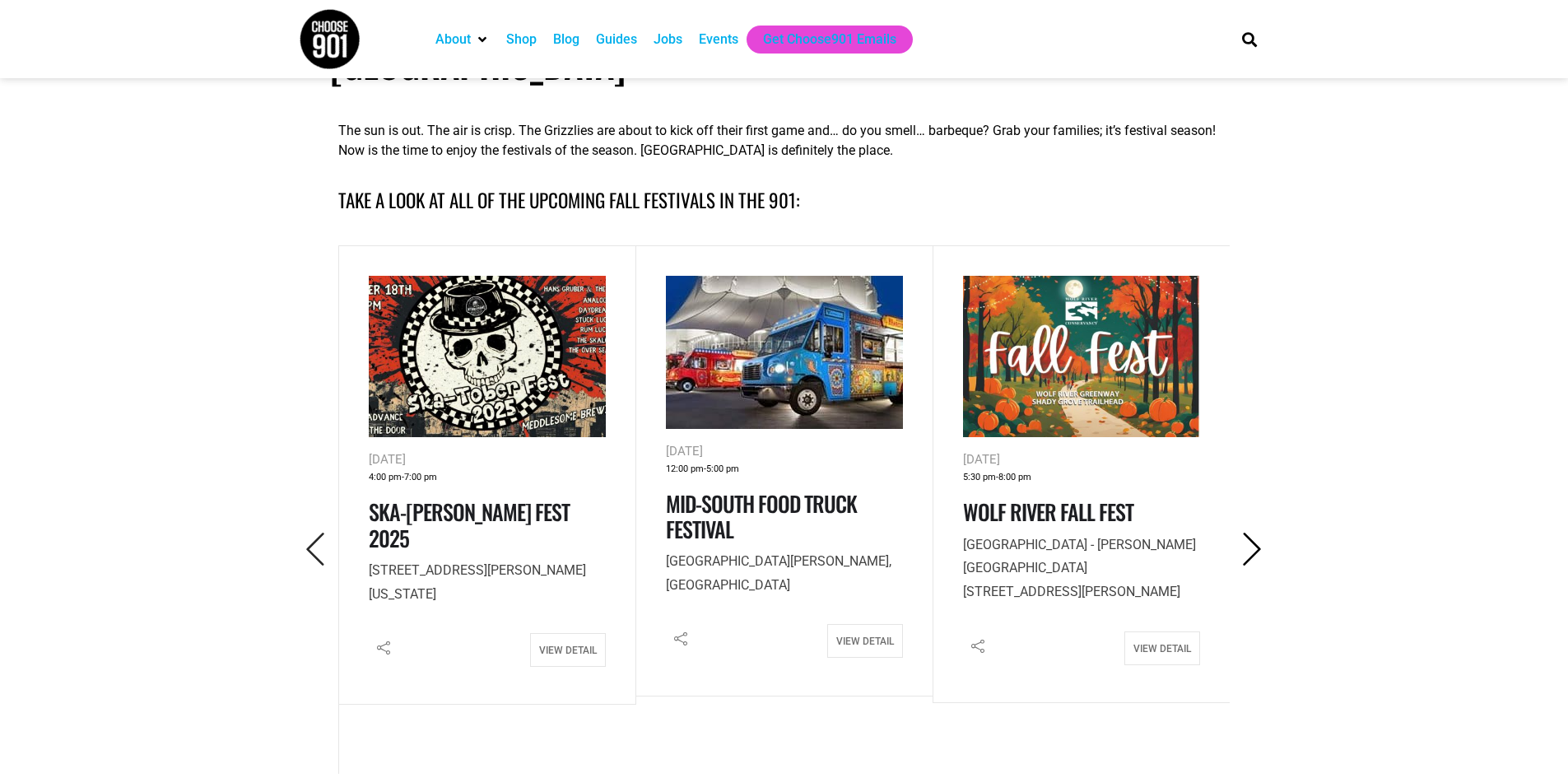
click at [1251, 533] on icon "Next" at bounding box center [1253, 550] width 34 height 34
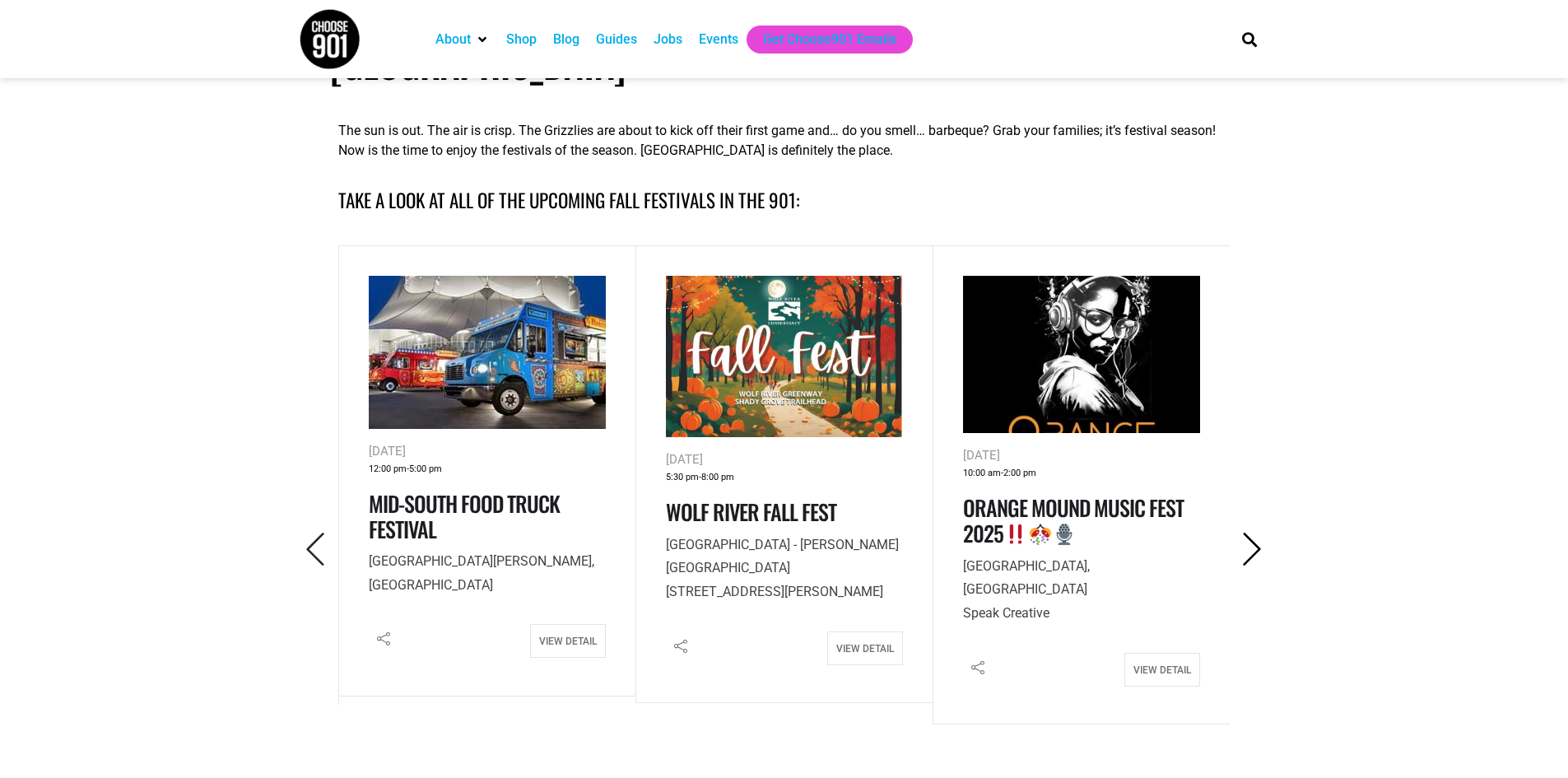
click at [1251, 533] on icon "Next" at bounding box center [1253, 550] width 34 height 34
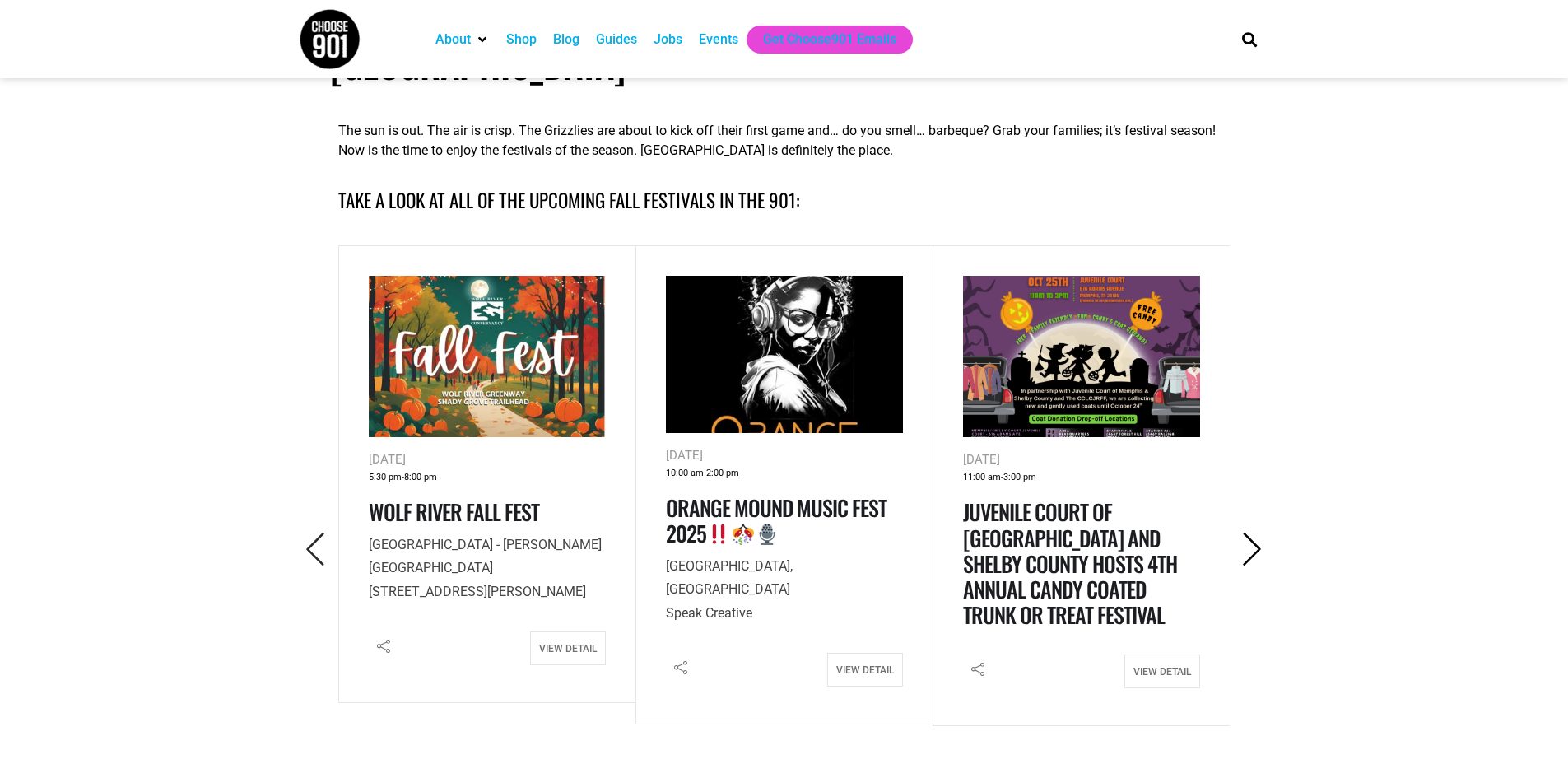
click at [1251, 533] on icon "Next" at bounding box center [1253, 550] width 34 height 34
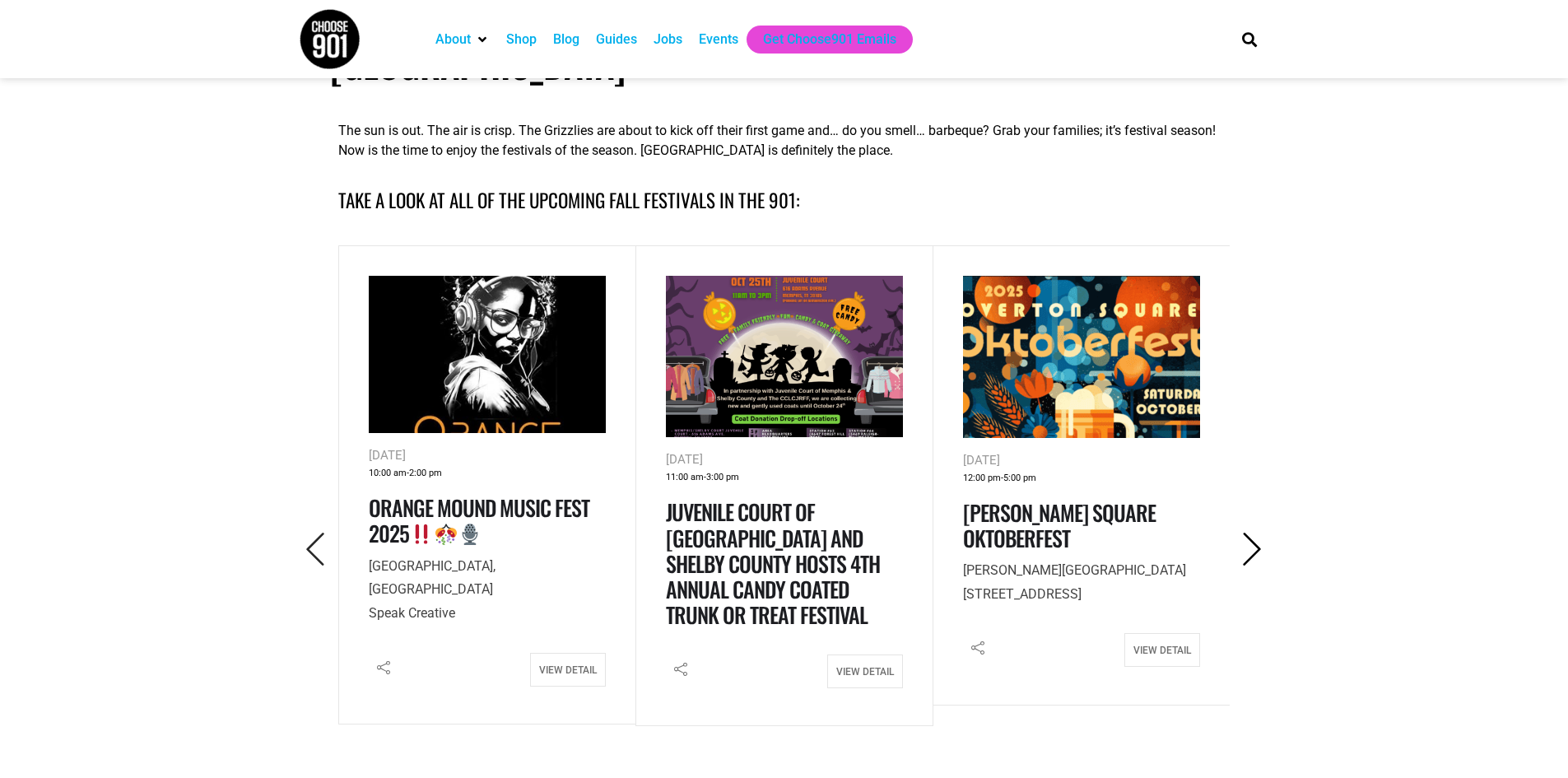
click at [1251, 533] on icon "Next" at bounding box center [1253, 550] width 34 height 34
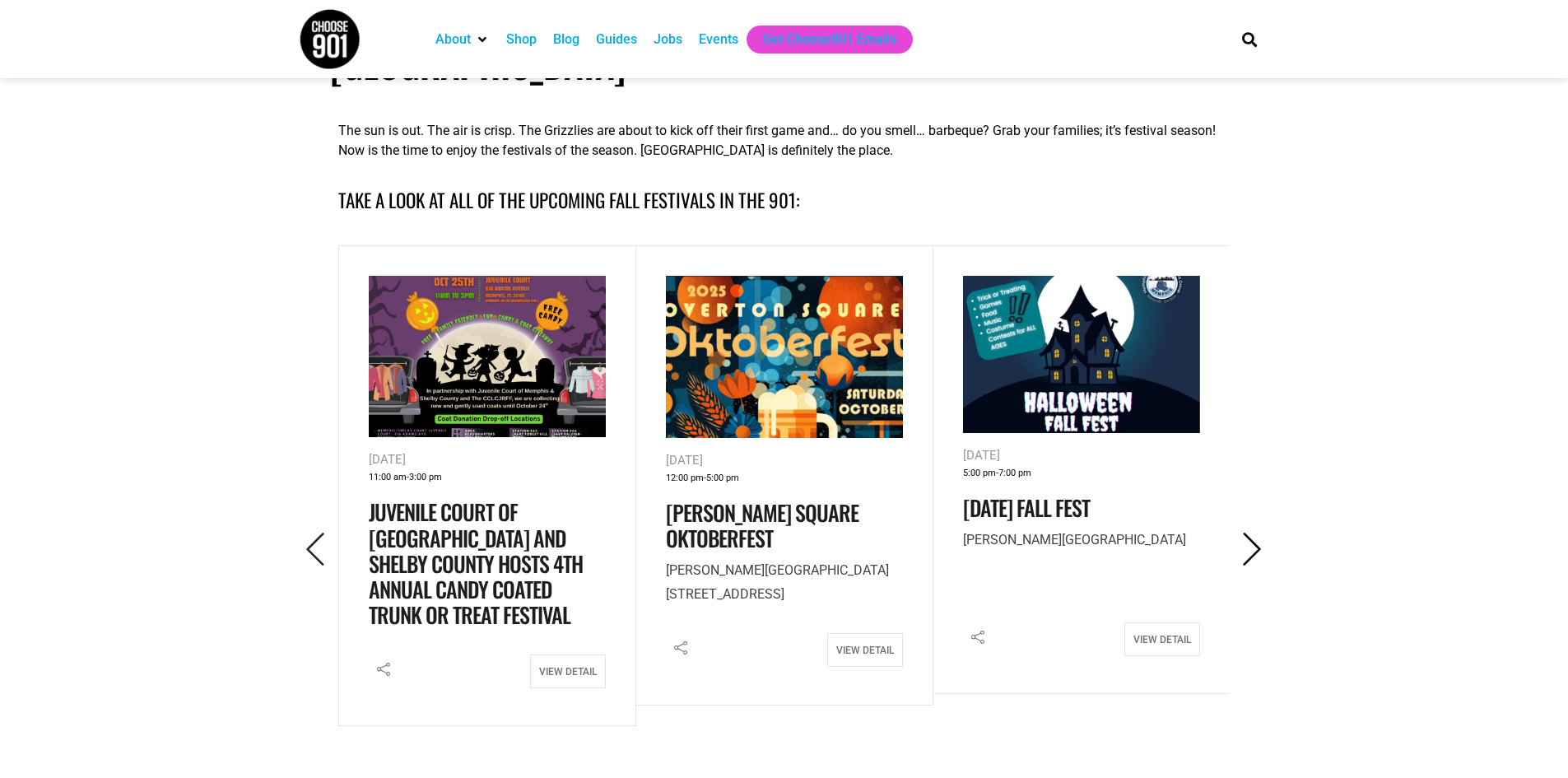
click at [1251, 533] on icon "Next" at bounding box center [1253, 550] width 34 height 34
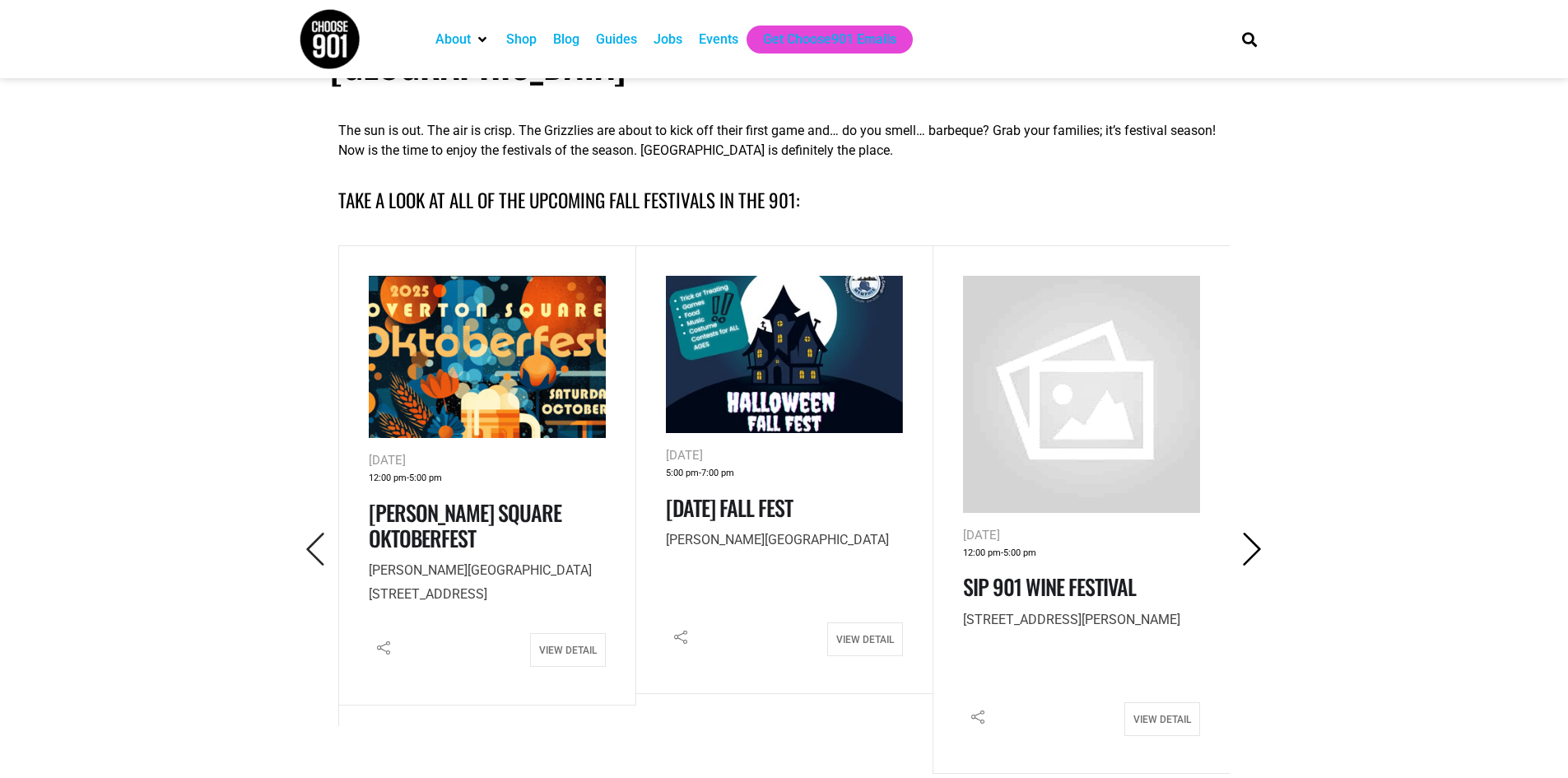
click at [1251, 533] on icon "Next" at bounding box center [1253, 550] width 34 height 34
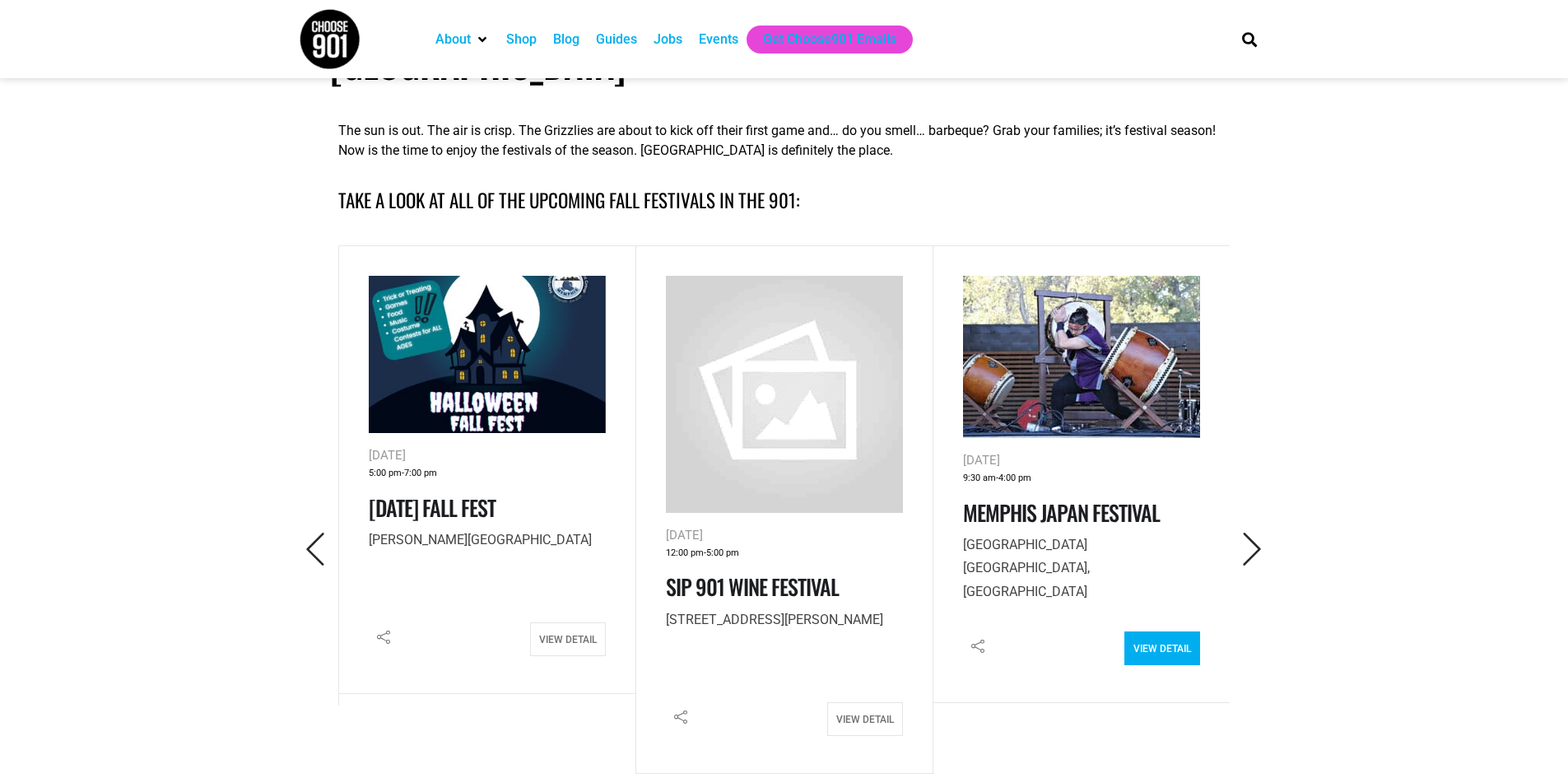
click at [1167, 632] on link "View Detail" at bounding box center [1162, 648] width 76 height 34
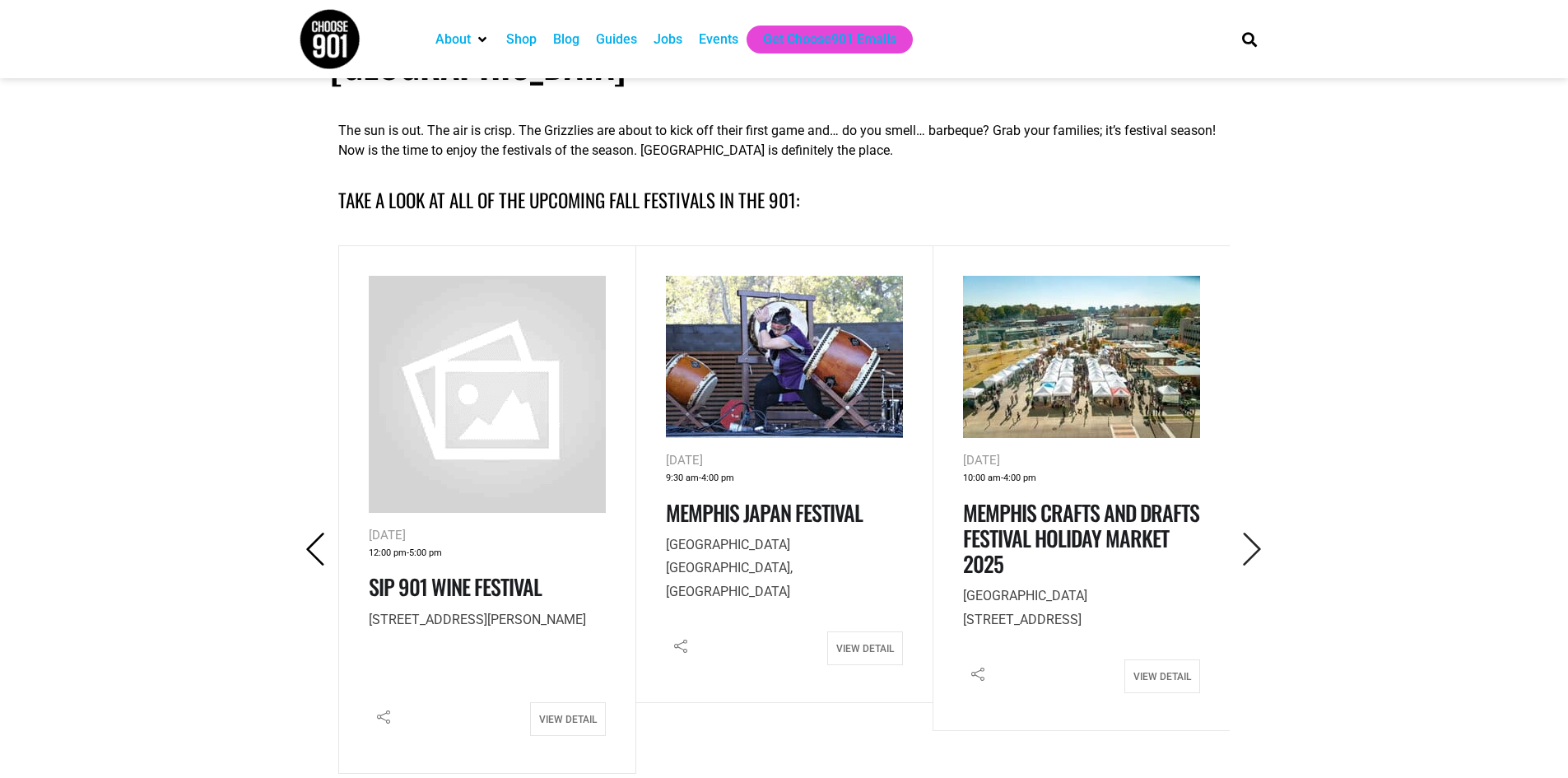
click at [317, 533] on icon "Previous" at bounding box center [315, 550] width 34 height 34
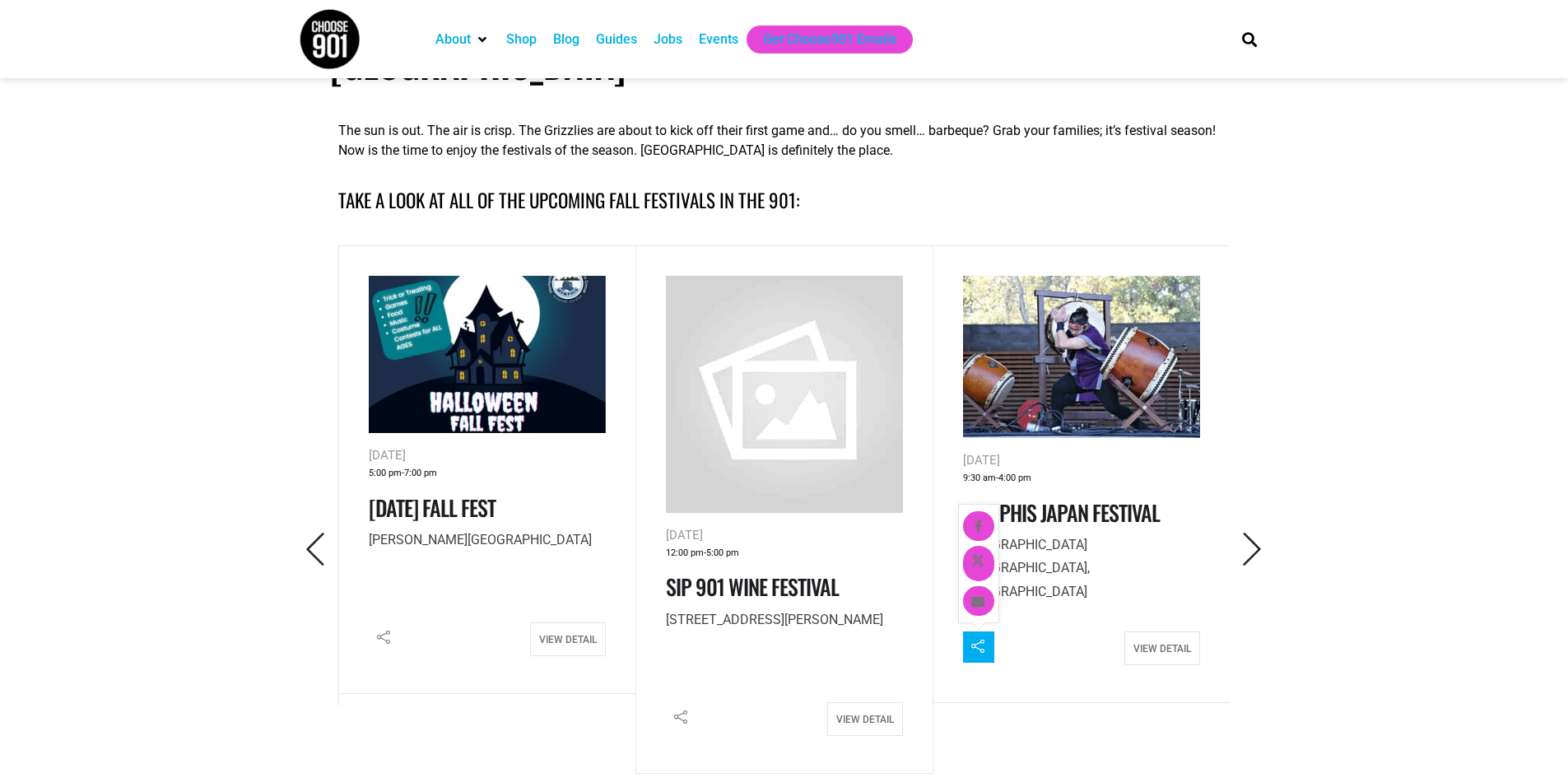
click at [969, 632] on icon at bounding box center [978, 647] width 30 height 30
click at [983, 632] on icon at bounding box center [978, 647] width 30 height 30
click at [977, 586] on icon at bounding box center [978, 601] width 30 height 30
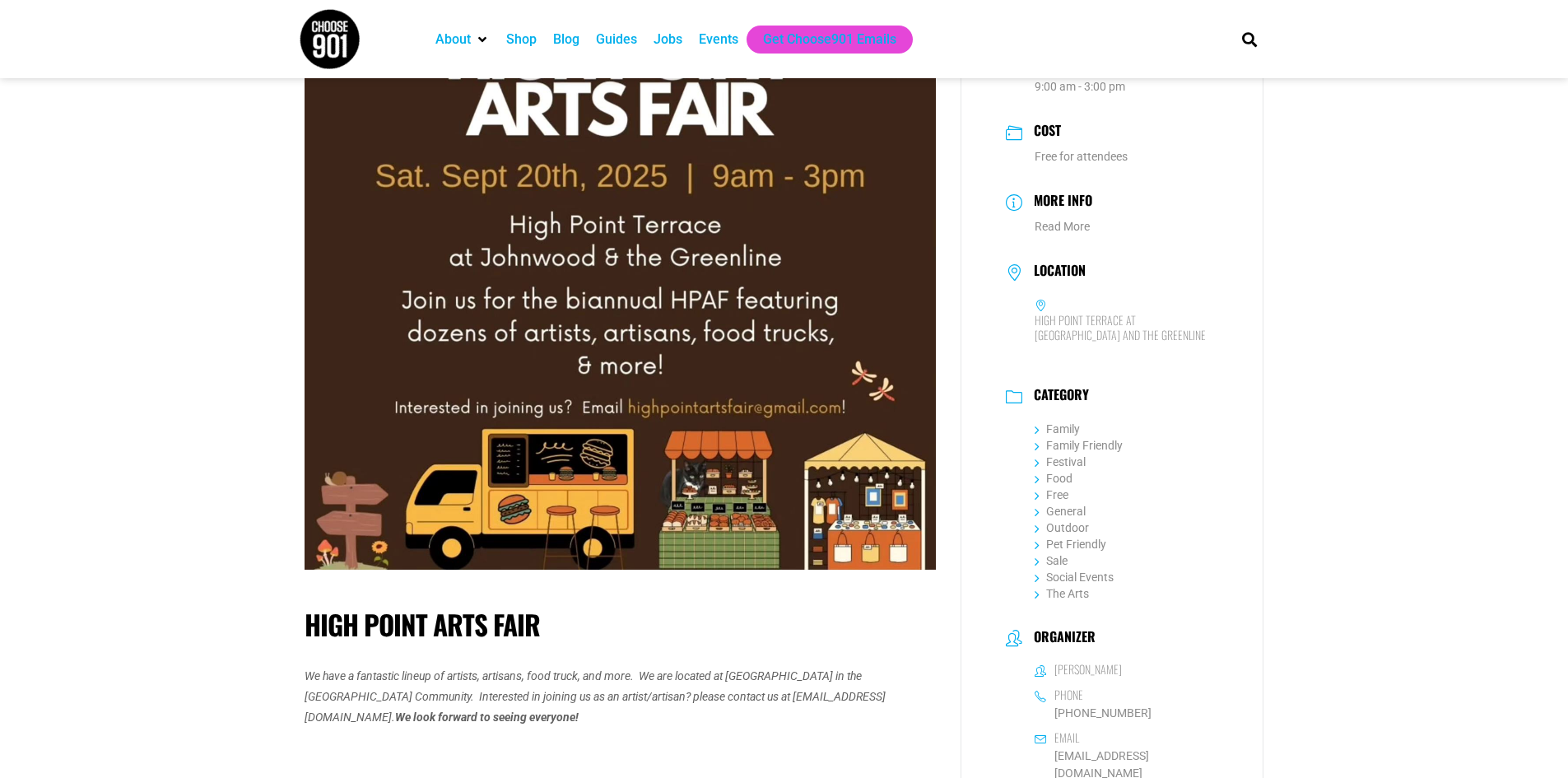
scroll to position [247, 0]
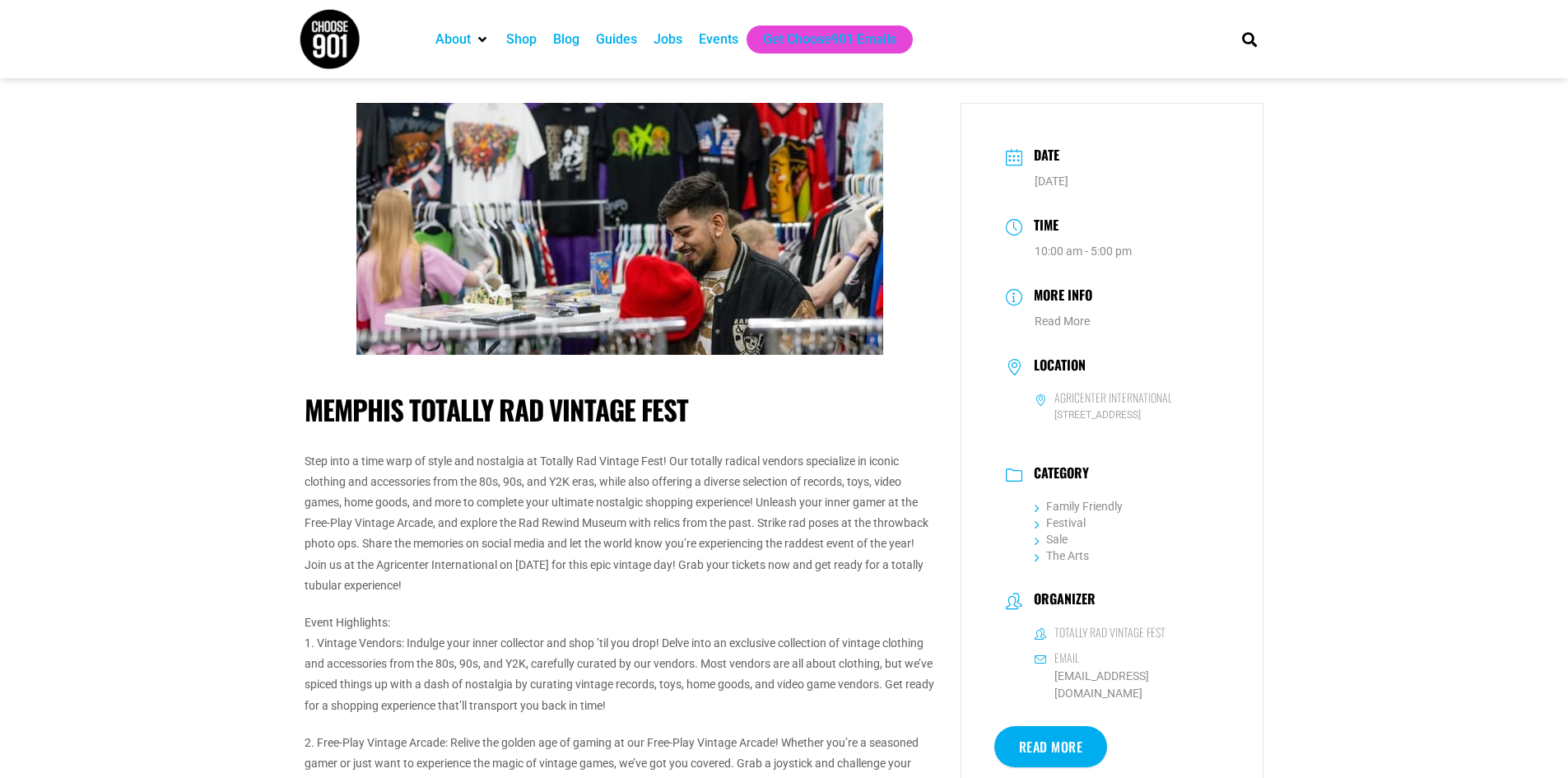
scroll to position [165, 0]
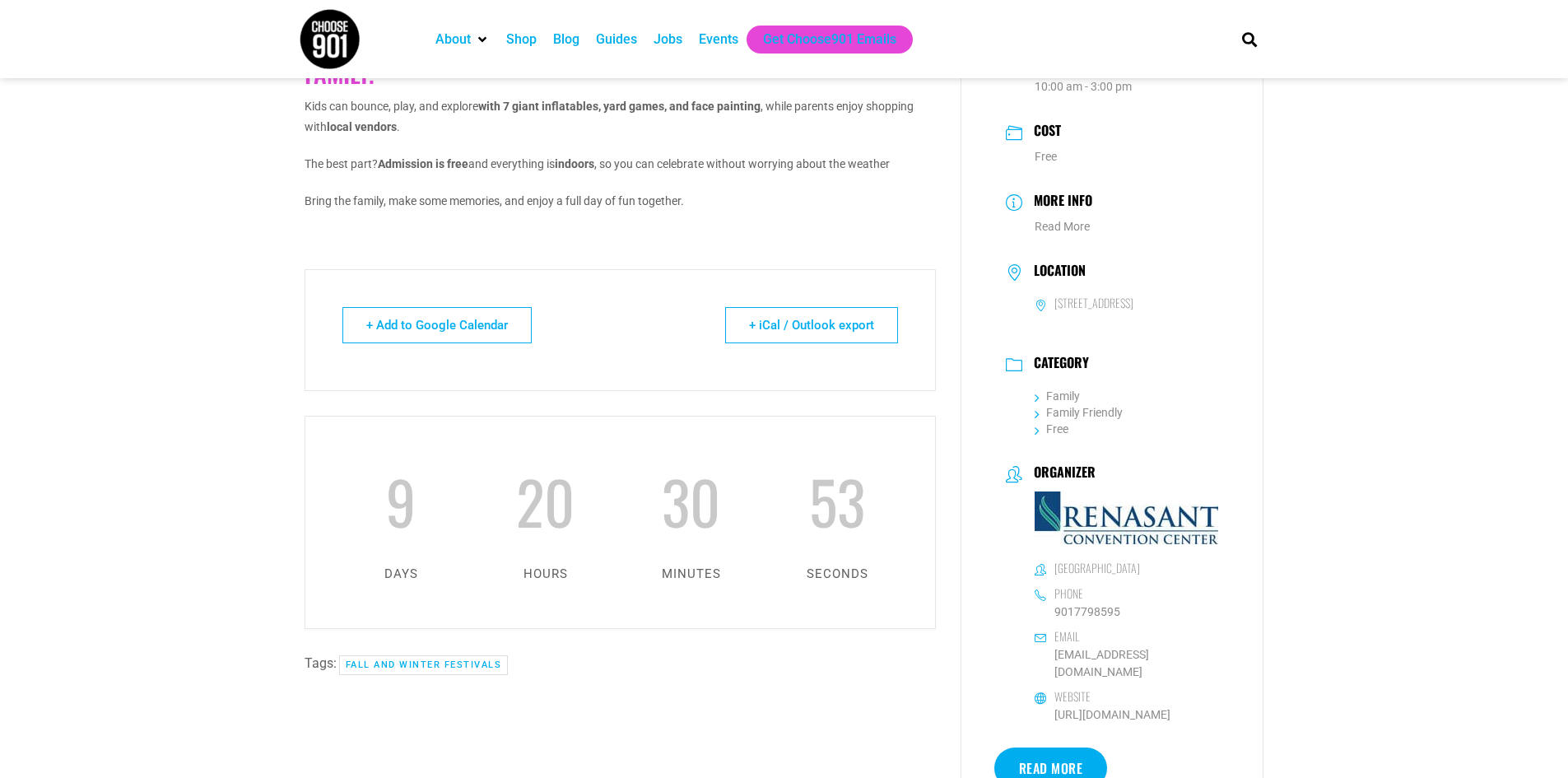
scroll to position [247, 0]
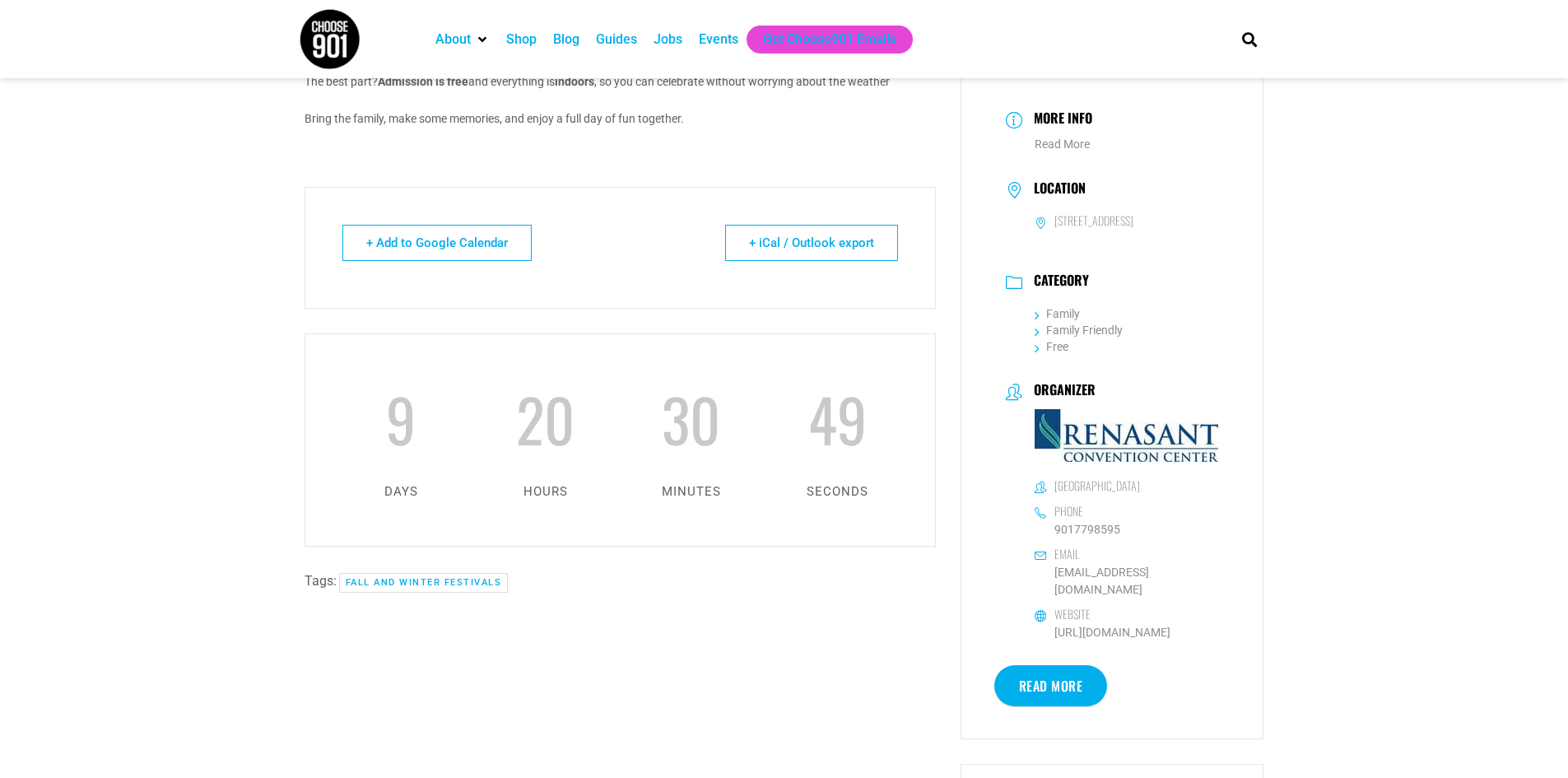
click at [1037, 665] on link "Read More" at bounding box center [1050, 686] width 114 height 42
click at [1035, 673] on link "Read More" at bounding box center [1050, 686] width 114 height 42
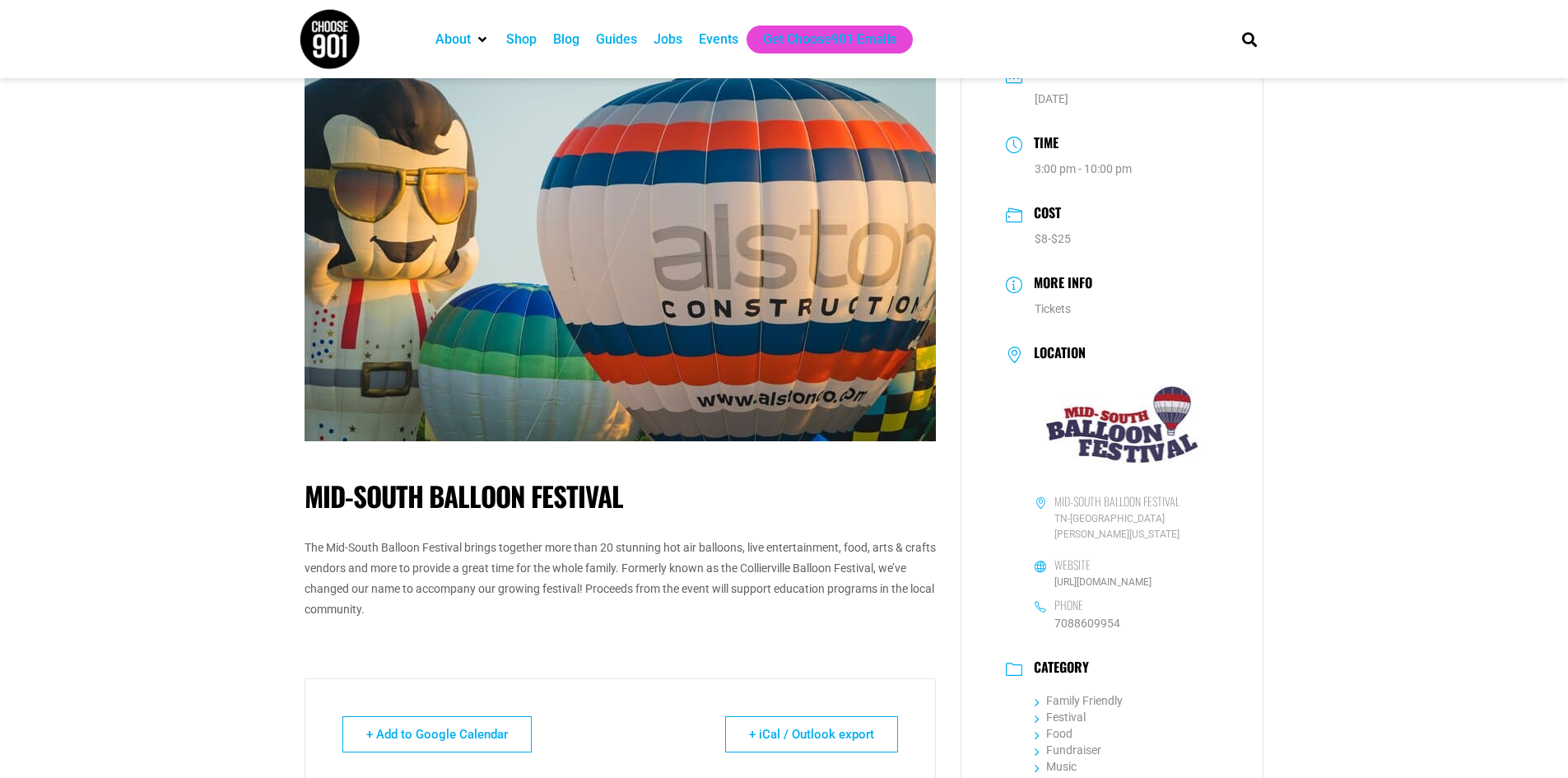
scroll to position [165, 0]
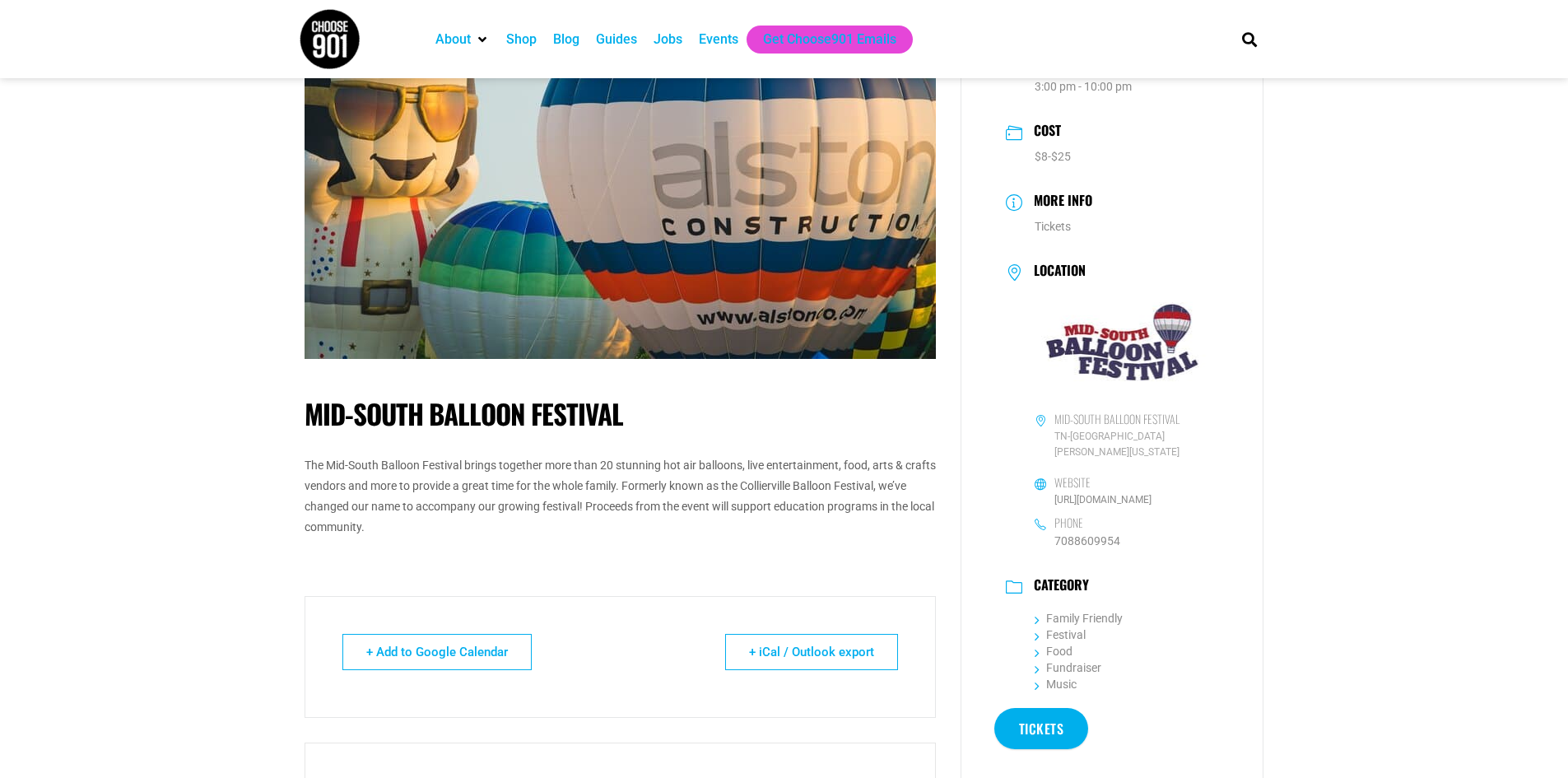
click at [1048, 711] on link "Tickets" at bounding box center [1041, 730] width 95 height 42
